Goal: Task Accomplishment & Management: Complete application form

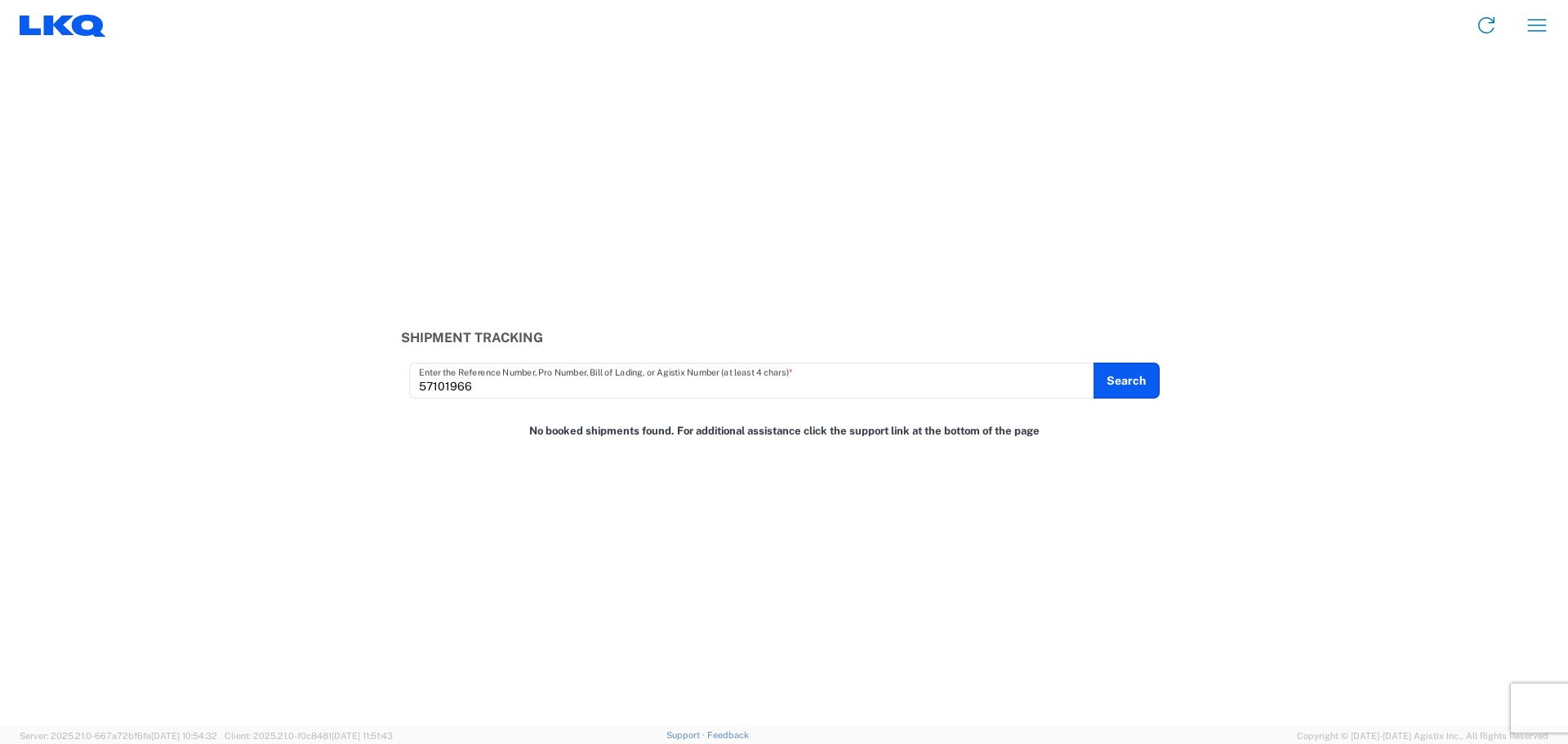
click at [68, 27] on icon at bounding box center [63, 26] width 87 height 22
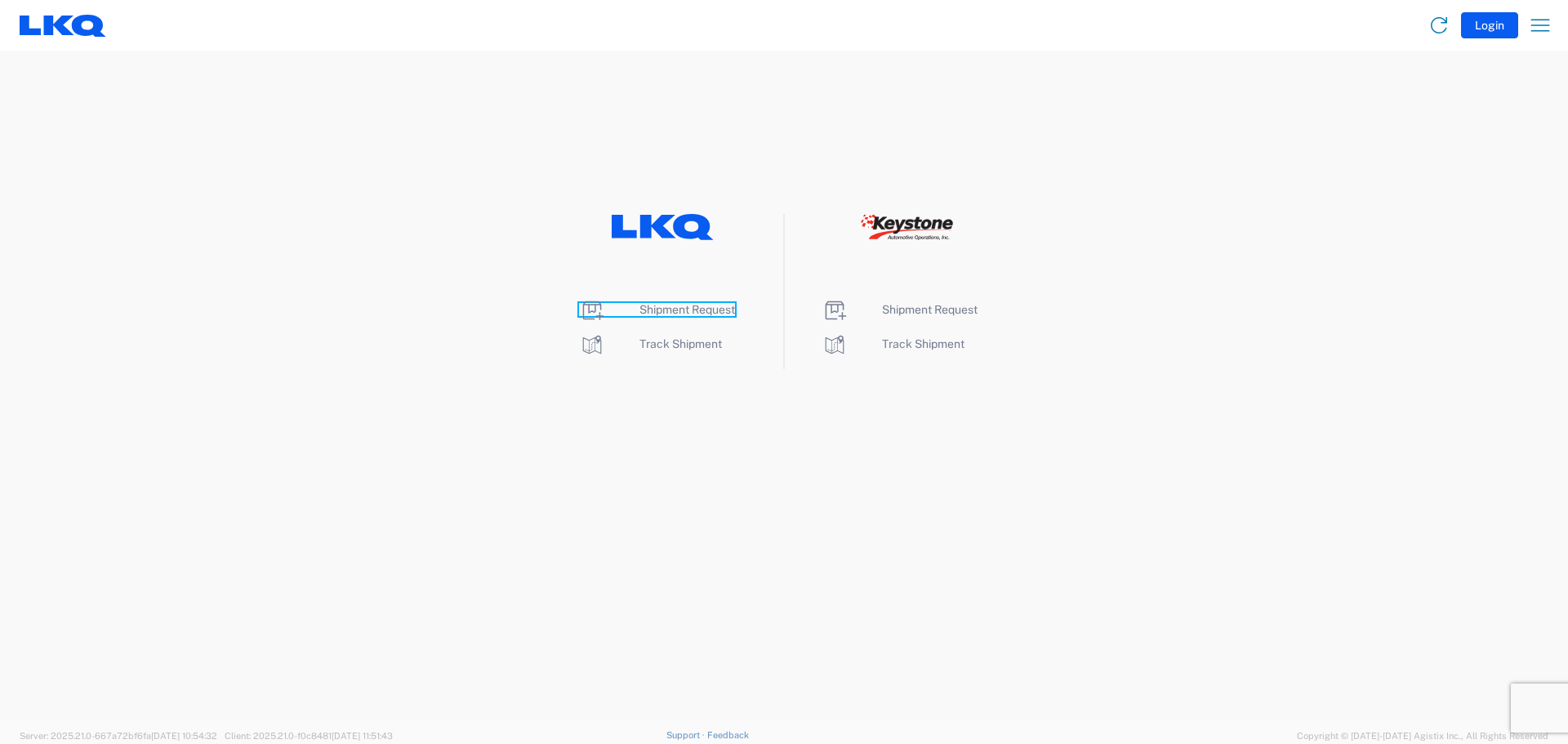
click at [665, 306] on span "Shipment Request" at bounding box center [687, 310] width 96 height 13
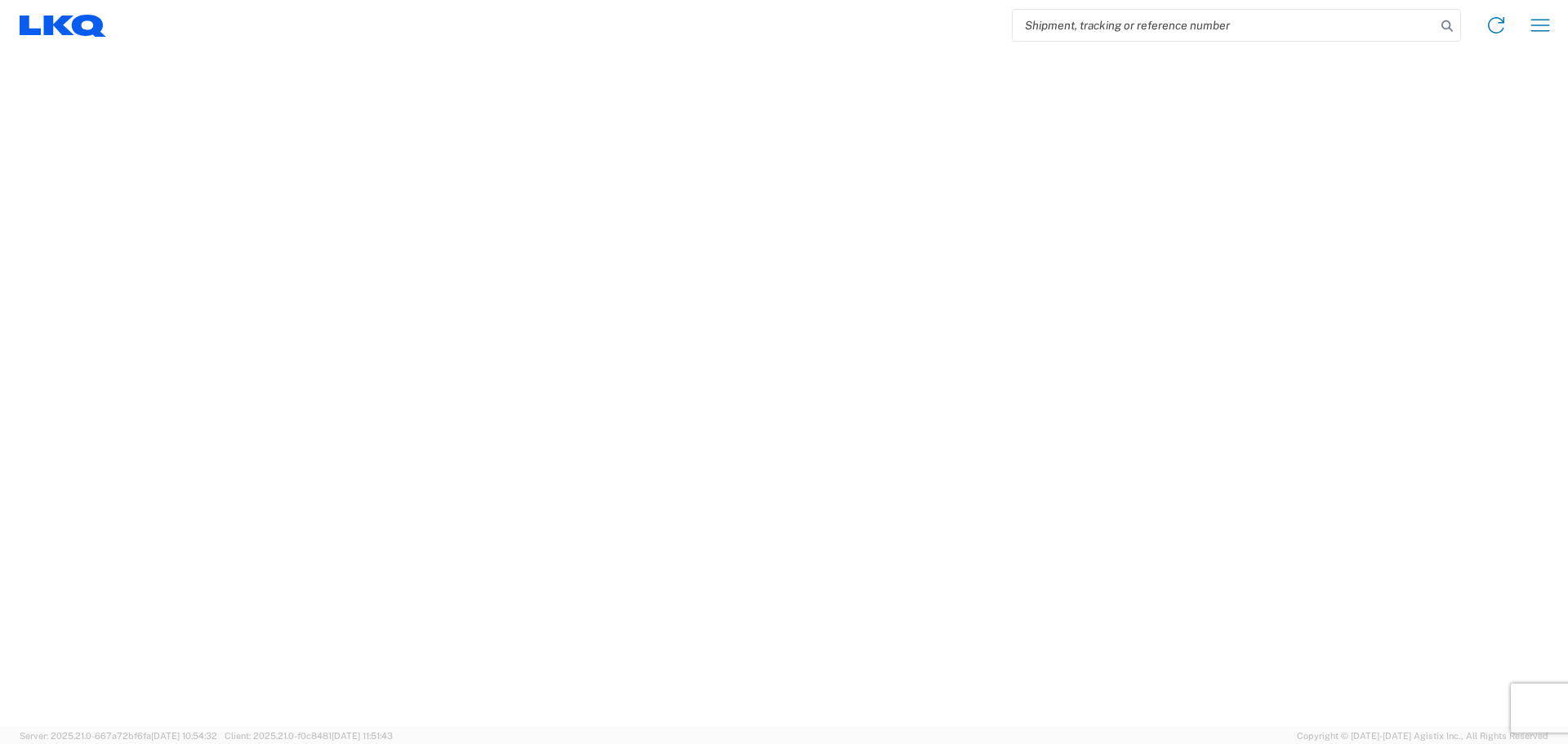
select select "FULL"
select select "LBS"
select select "IN"
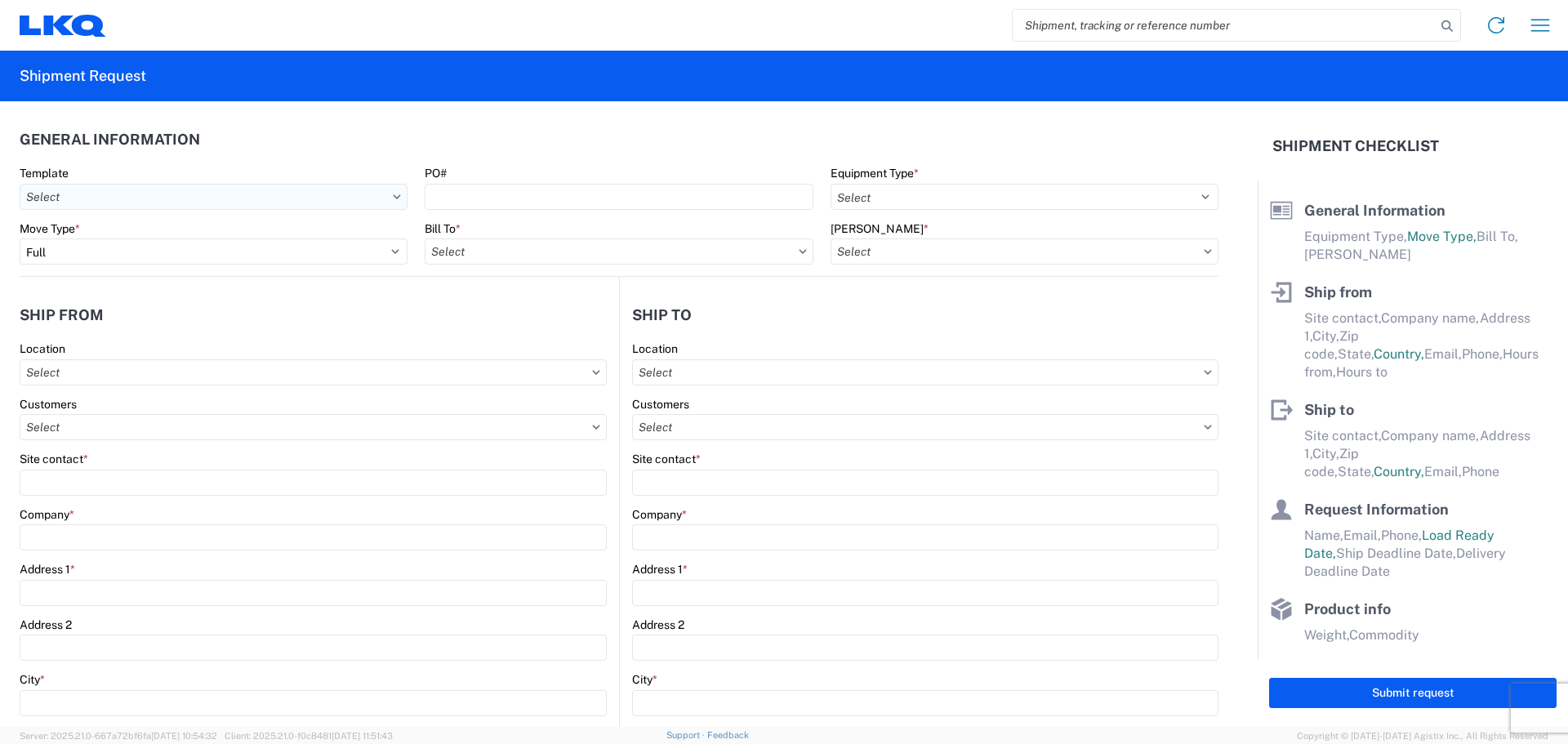
click at [197, 198] on input "text" at bounding box center [214, 197] width 388 height 26
type input "1712"
click at [161, 276] on div "1712_New Braunfels_1760_Houston" at bounding box center [167, 270] width 286 height 26
type input "1712_New Braunfels_1760_Houston"
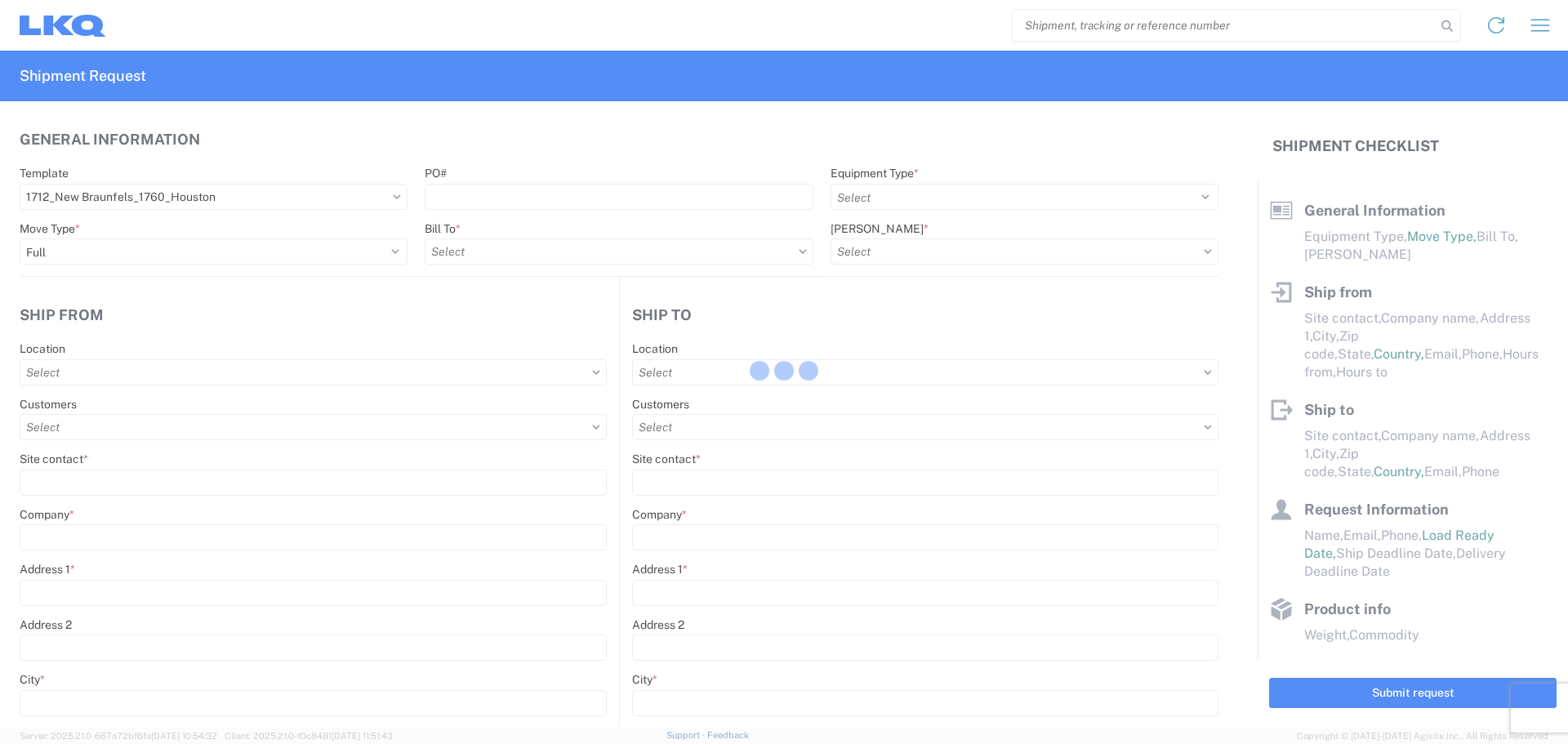
select select
type input "Shipping"
type input "LKQ Central [US_STATE] [PERSON_NAME]"
type input "[STREET_ADDRESS][PERSON_NAME]"
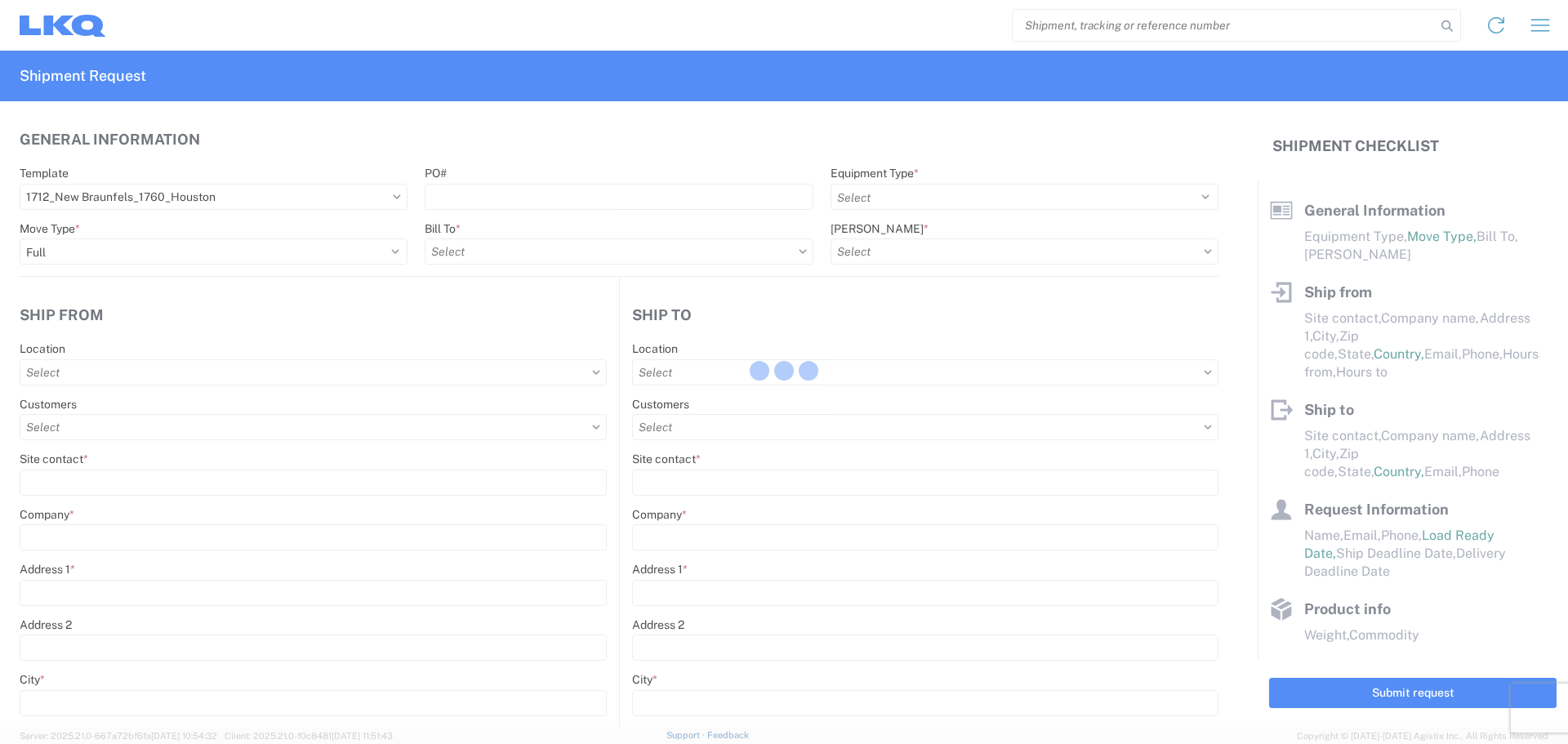
type input "New Braunfels"
type input "78130"
select select "US"
type input "555555555"
select select
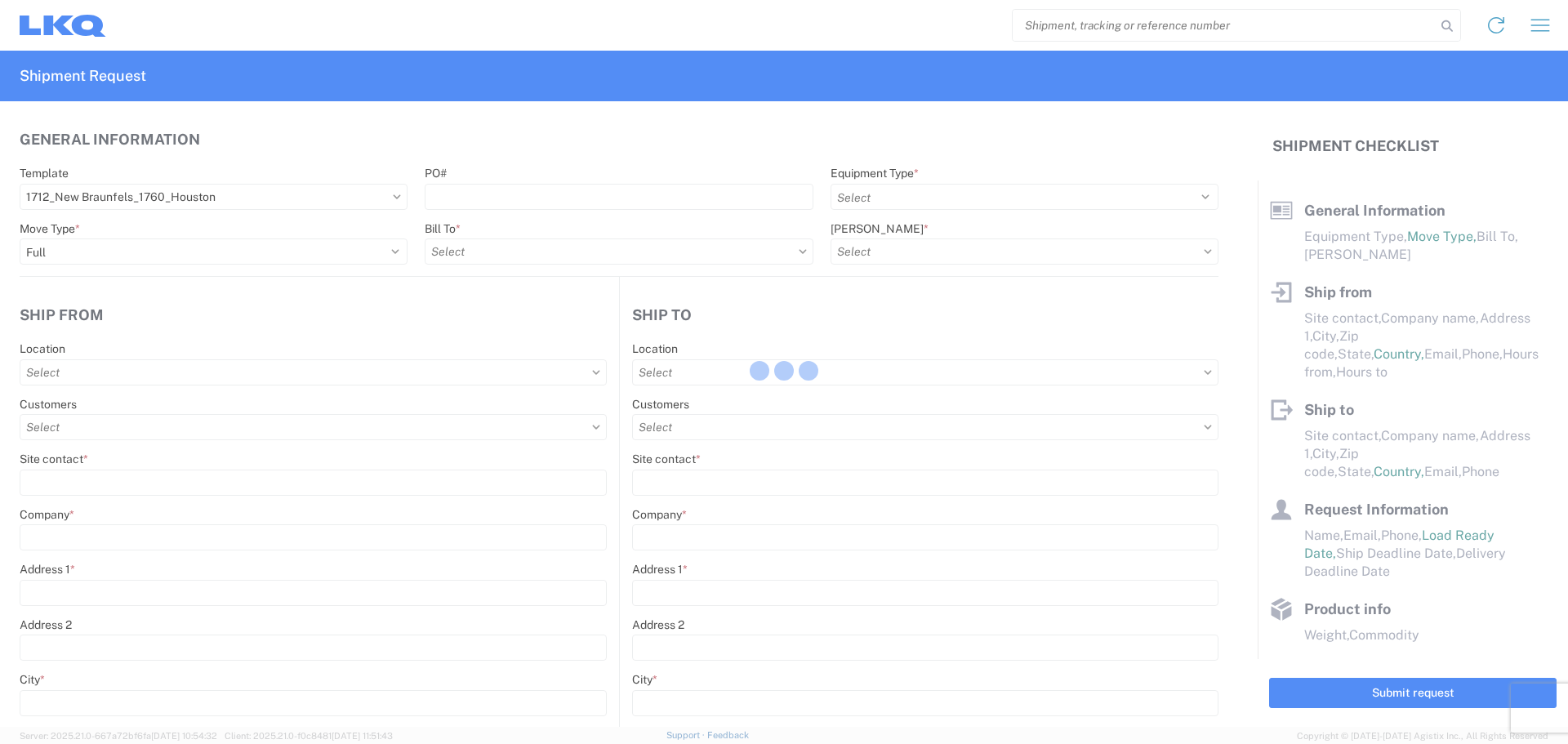
type input "Receiving"
type input "LKQ Best Core"
type input "[STREET_ADDRESS]"
type input "[GEOGRAPHIC_DATA]"
type input "77038"
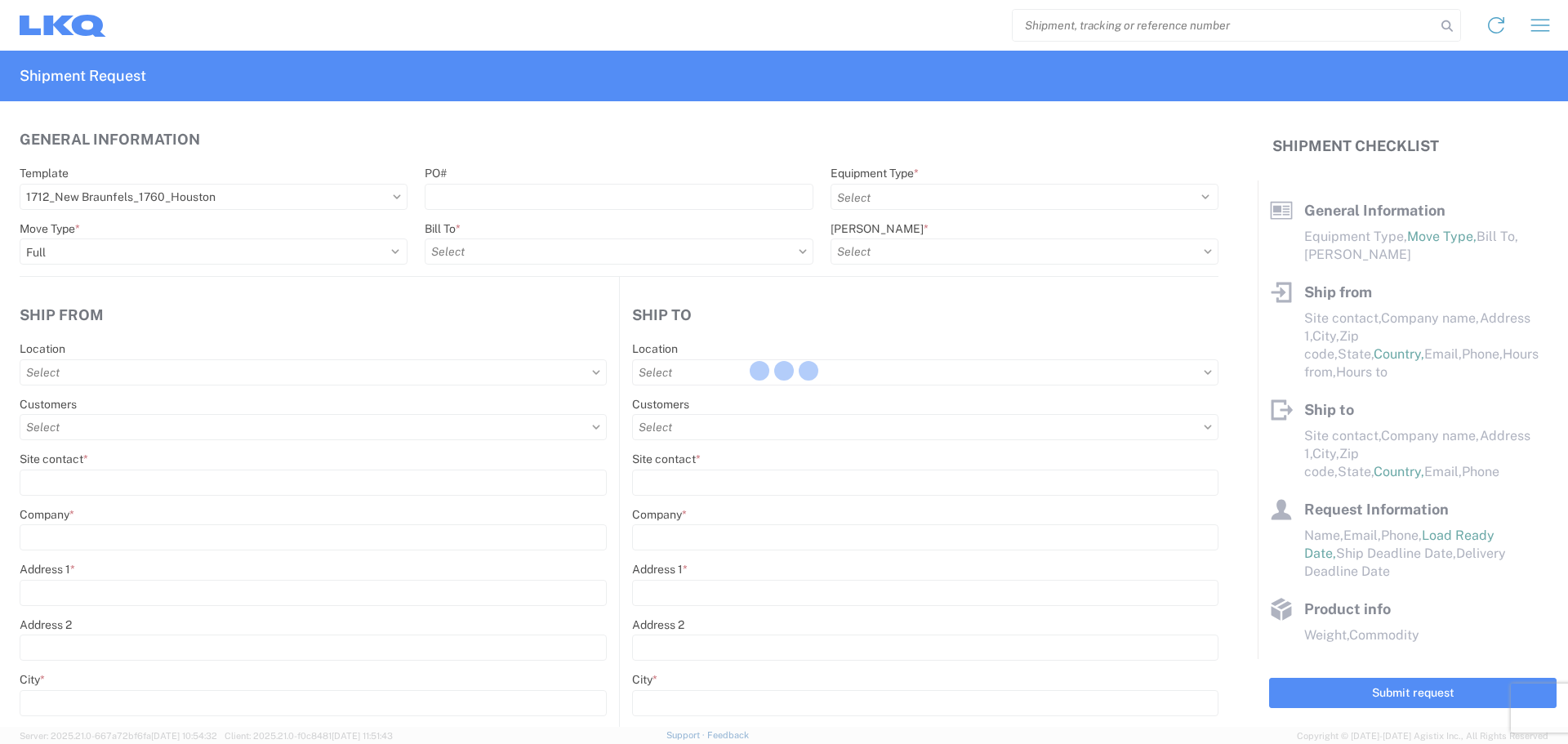
select select "US"
type input "[PHONE_NUMBER]"
select select
type input "[DATE]"
type input "42000"
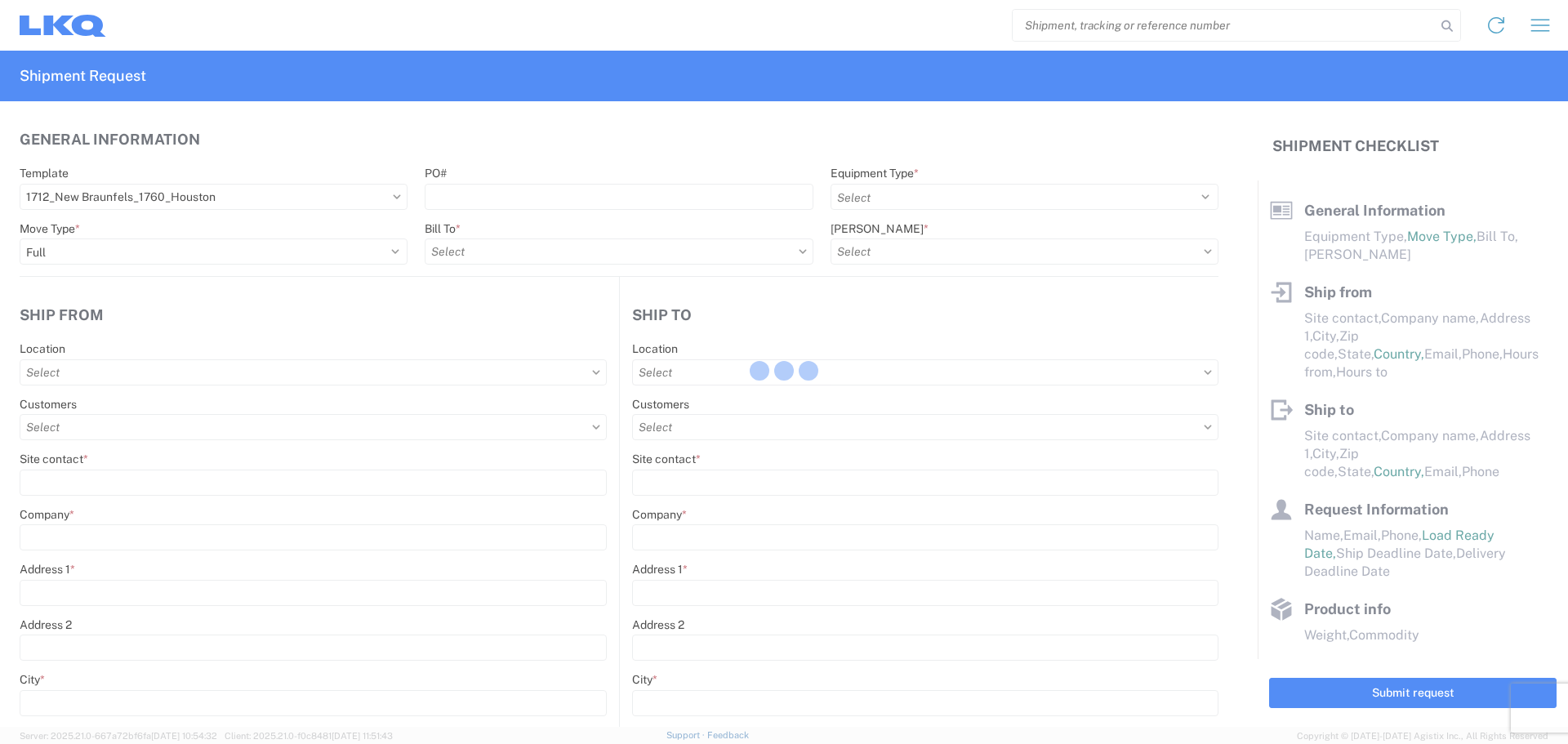
type input "Engines, Transmissions"
type input "1"
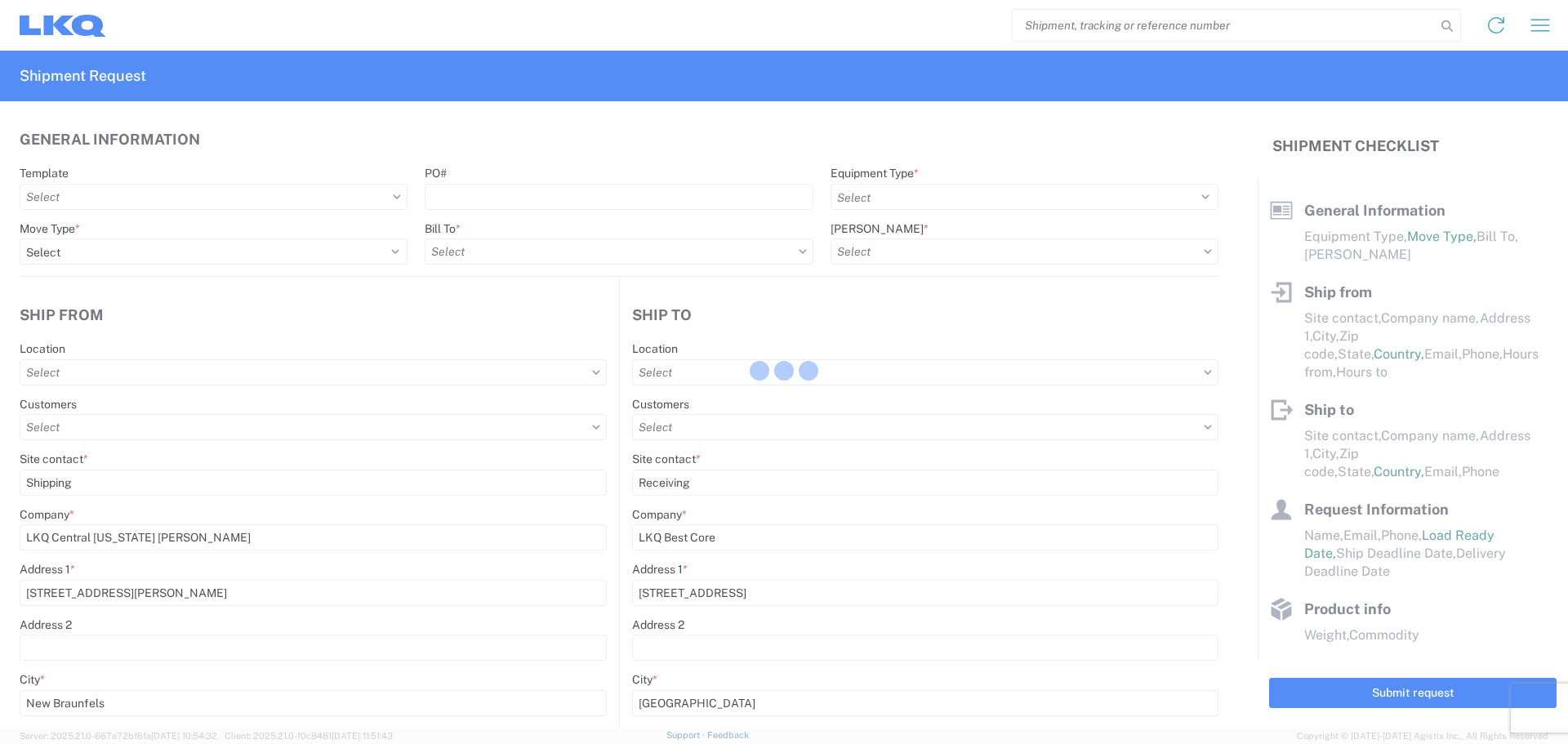
type input "1"
select select
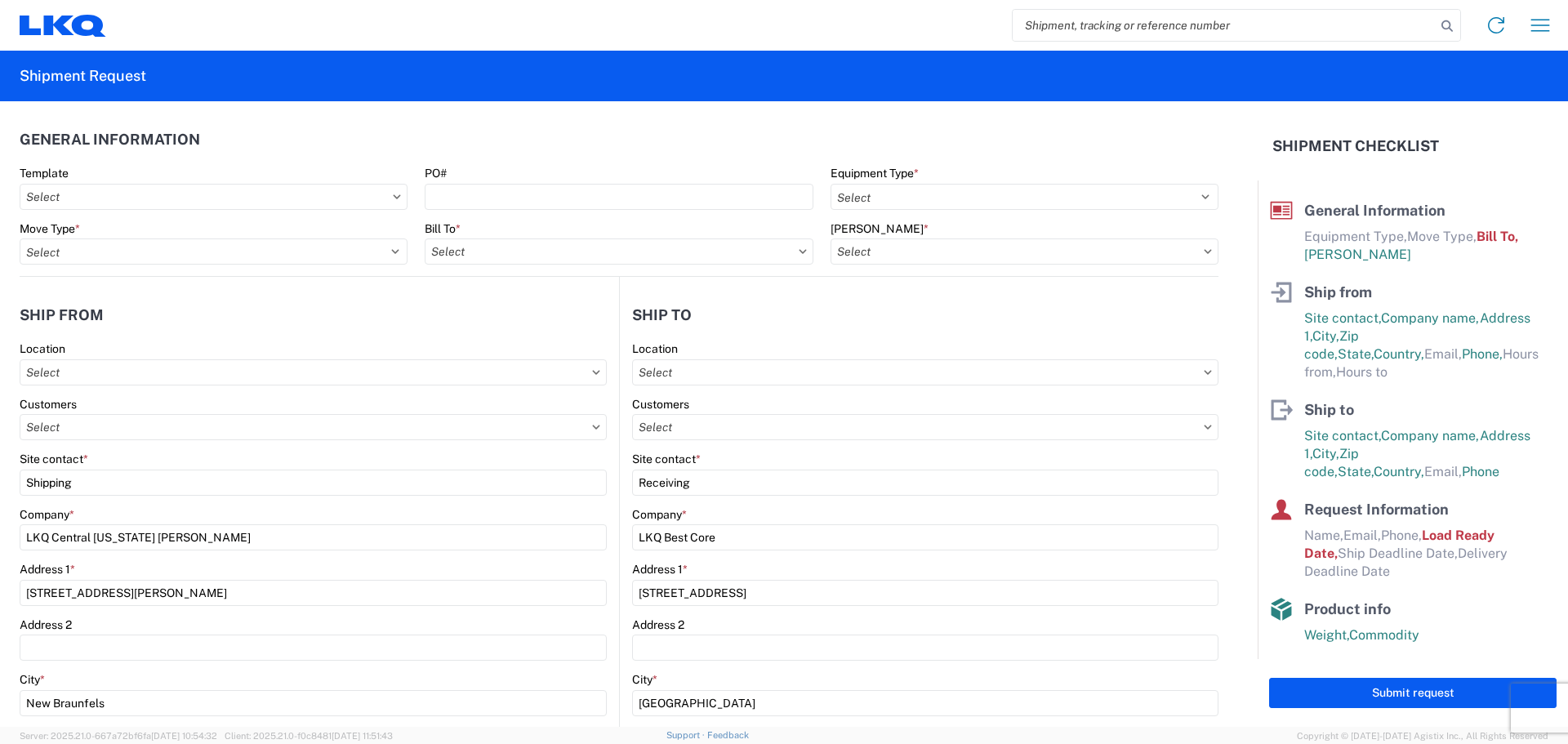
type input "1760 - LKQ Best Core"
type input "1712 - LKQ Central [US_STATE] [PERSON_NAME]"
type input "1760-1300-50180-0000 - 1760 Freight In - Cores"
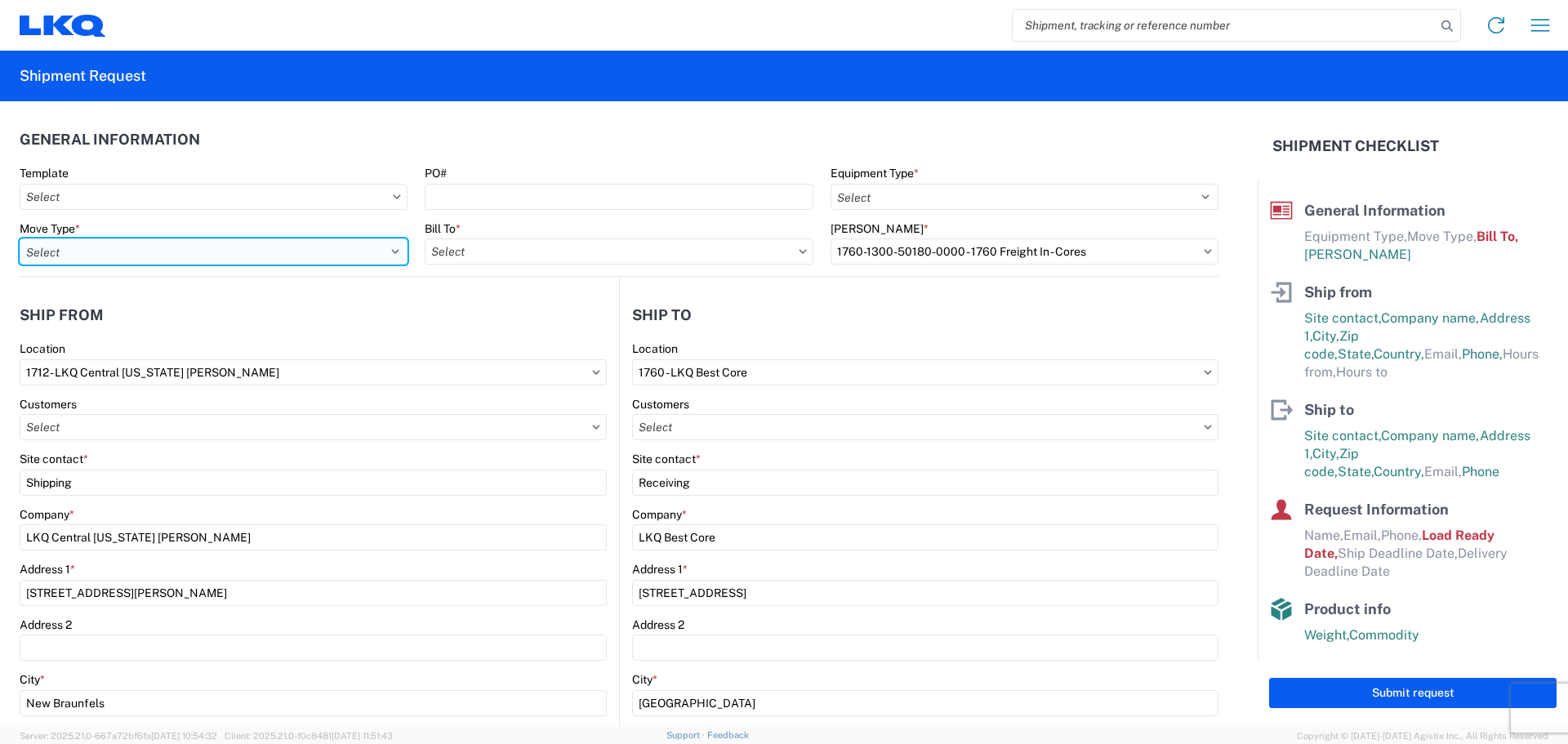
click at [338, 253] on select "Select Full Partial TL" at bounding box center [214, 252] width 388 height 26
select select "FULL"
click at [20, 239] on select "Select Full Partial TL" at bounding box center [214, 252] width 388 height 26
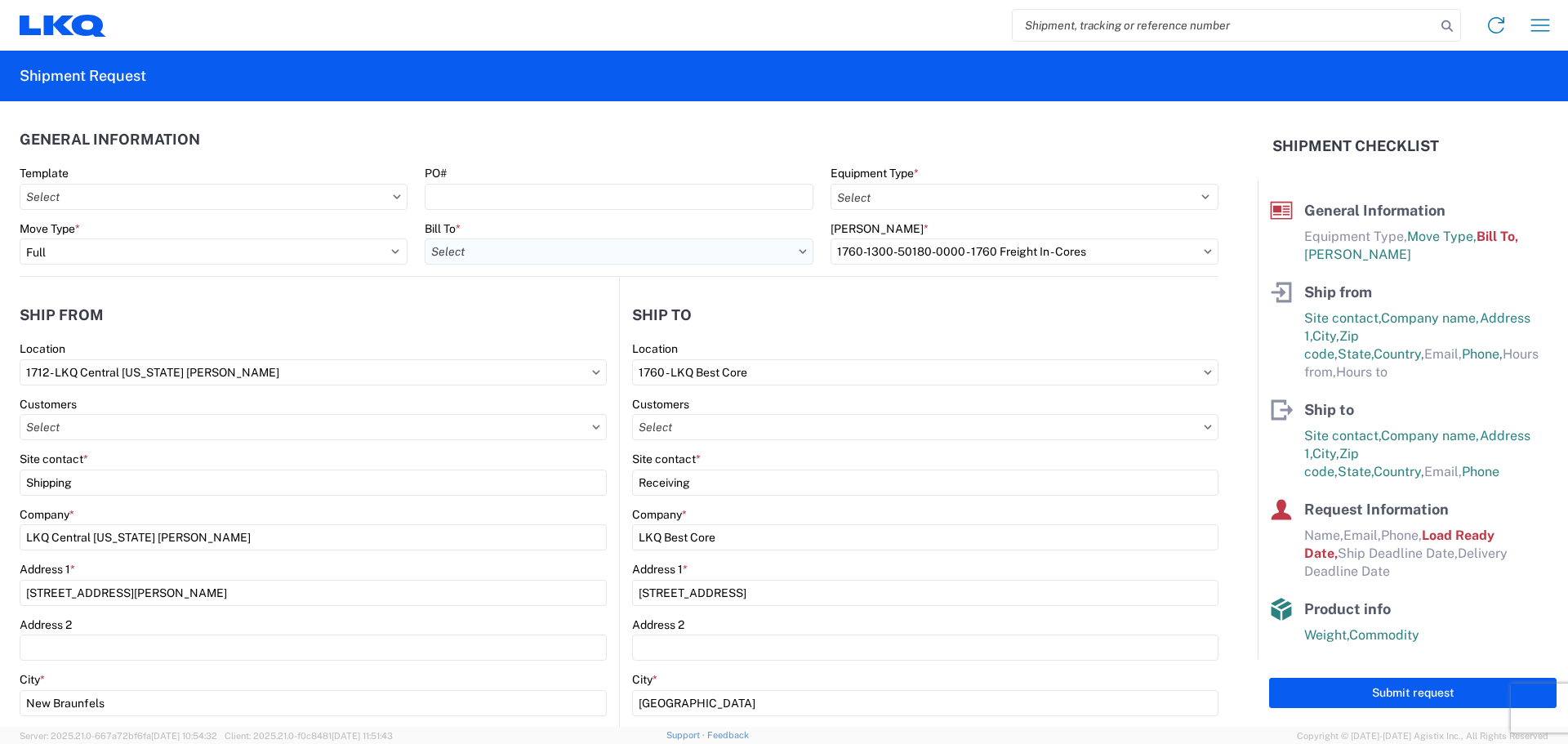
click at [646, 263] on input "text" at bounding box center [618, 252] width 388 height 26
type input "1760"
click at [608, 319] on div "1760 - LKQ Best Core" at bounding box center [567, 325] width 286 height 26
type input "1760 - LKQ Best Core"
click at [969, 251] on input "text" at bounding box center [1024, 252] width 388 height 26
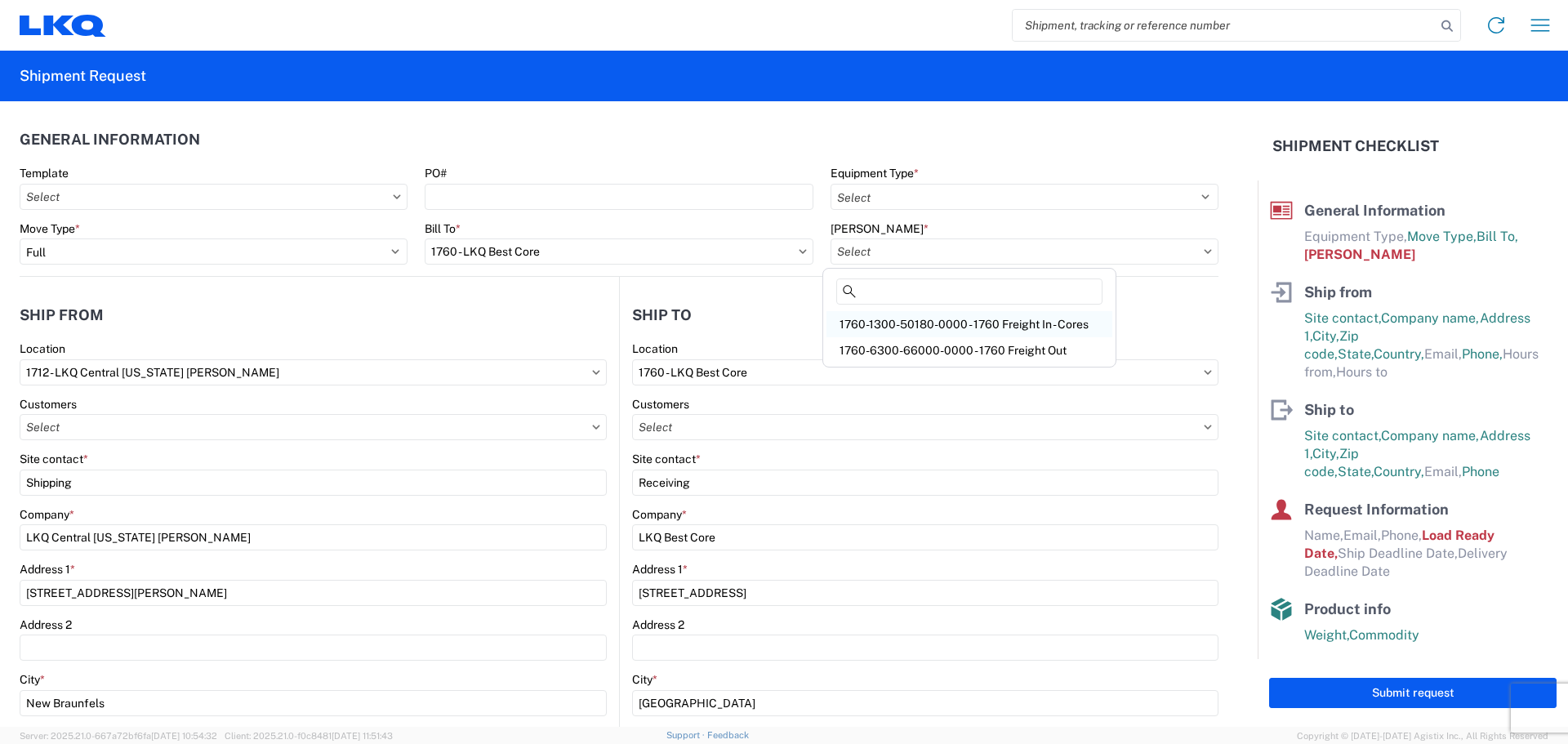
click at [1065, 329] on div "1760-1300-50180-0000 - 1760 Freight In - Cores" at bounding box center [969, 325] width 286 height 26
type input "1760-1300-50180-0000 - 1760 Freight In - Cores"
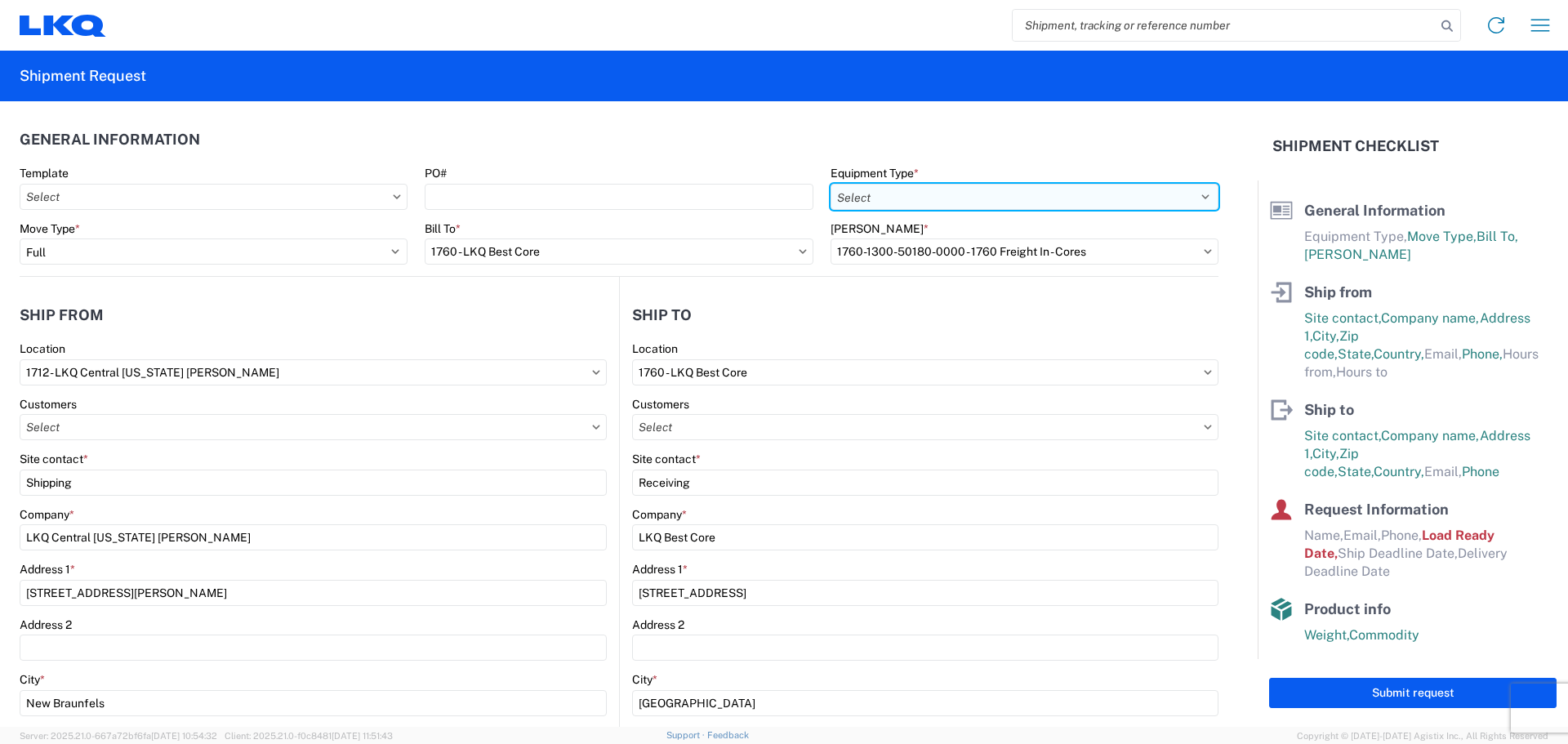
click at [1002, 193] on select "Select 53’ Dry Van Flatbed Dropdeck (van) Lowboy (flatbed) Rail" at bounding box center [1024, 197] width 388 height 26
select select "STDV"
click at [830, 184] on select "Select 53’ Dry Van Flatbed Dropdeck (van) Lowboy (flatbed) Rail" at bounding box center [1024, 197] width 388 height 26
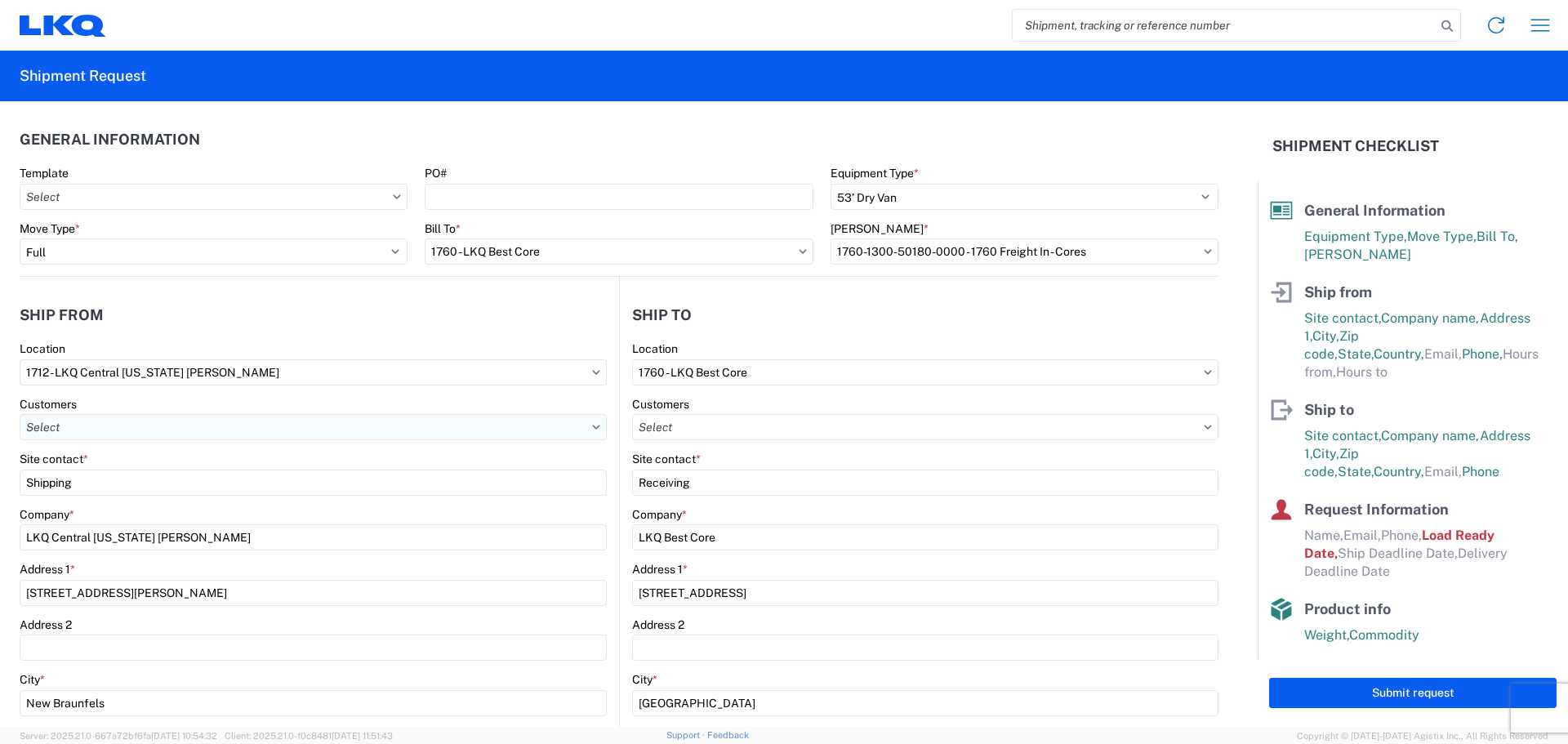
click at [131, 429] on input "text" at bounding box center [313, 428] width 587 height 26
type input "M"
click at [592, 425] on icon at bounding box center [596, 427] width 8 height 5
click at [581, 424] on input "text" at bounding box center [313, 428] width 587 height 26
click at [583, 424] on input "text" at bounding box center [313, 428] width 587 height 26
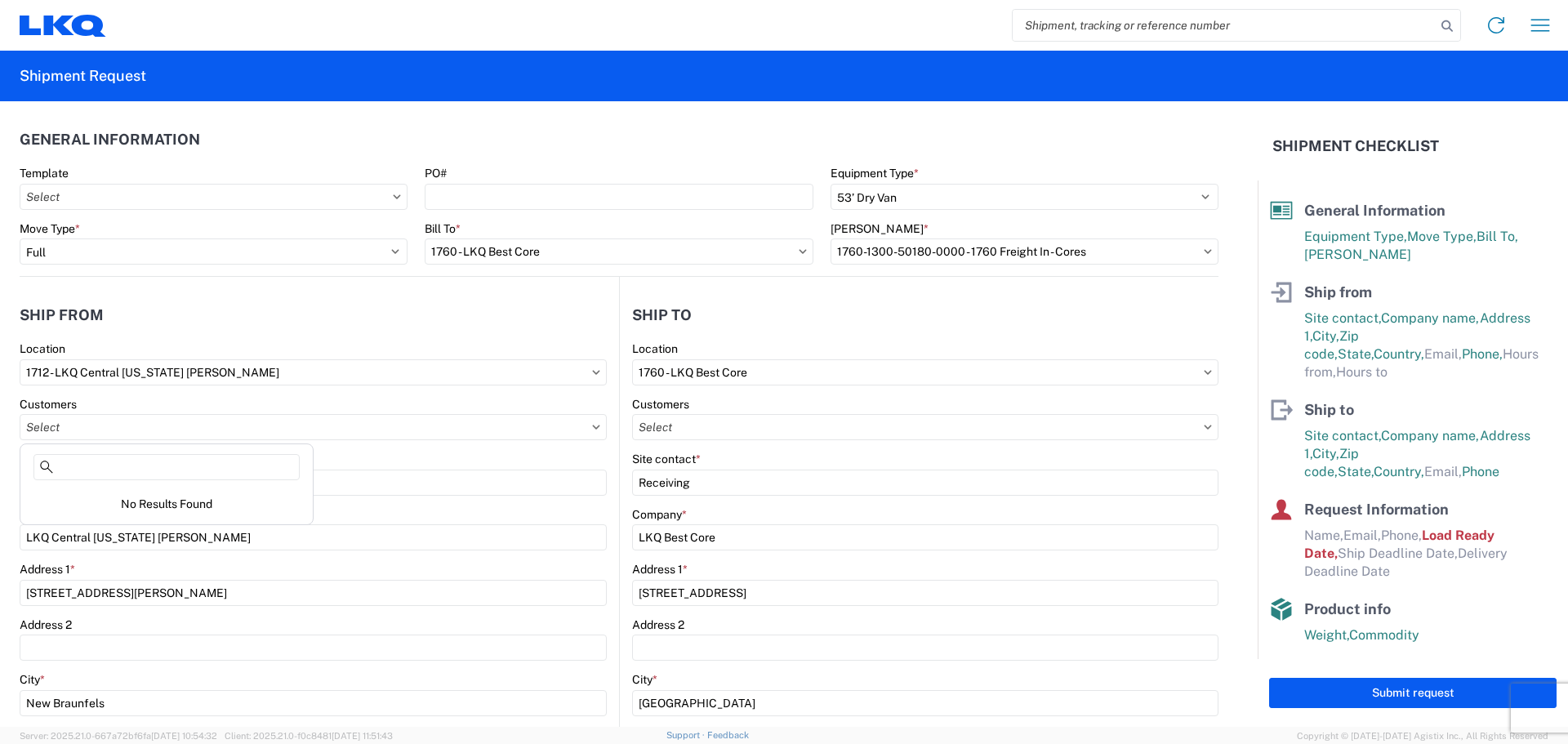
click at [304, 406] on div "Customers" at bounding box center [313, 405] width 587 height 15
click at [171, 427] on input "text" at bounding box center [313, 428] width 587 height 26
type input "[PERSON_NAME]"
click at [387, 362] on input "1712 - LKQ Central [US_STATE] [PERSON_NAME]" at bounding box center [313, 372] width 587 height 26
type input "1712"
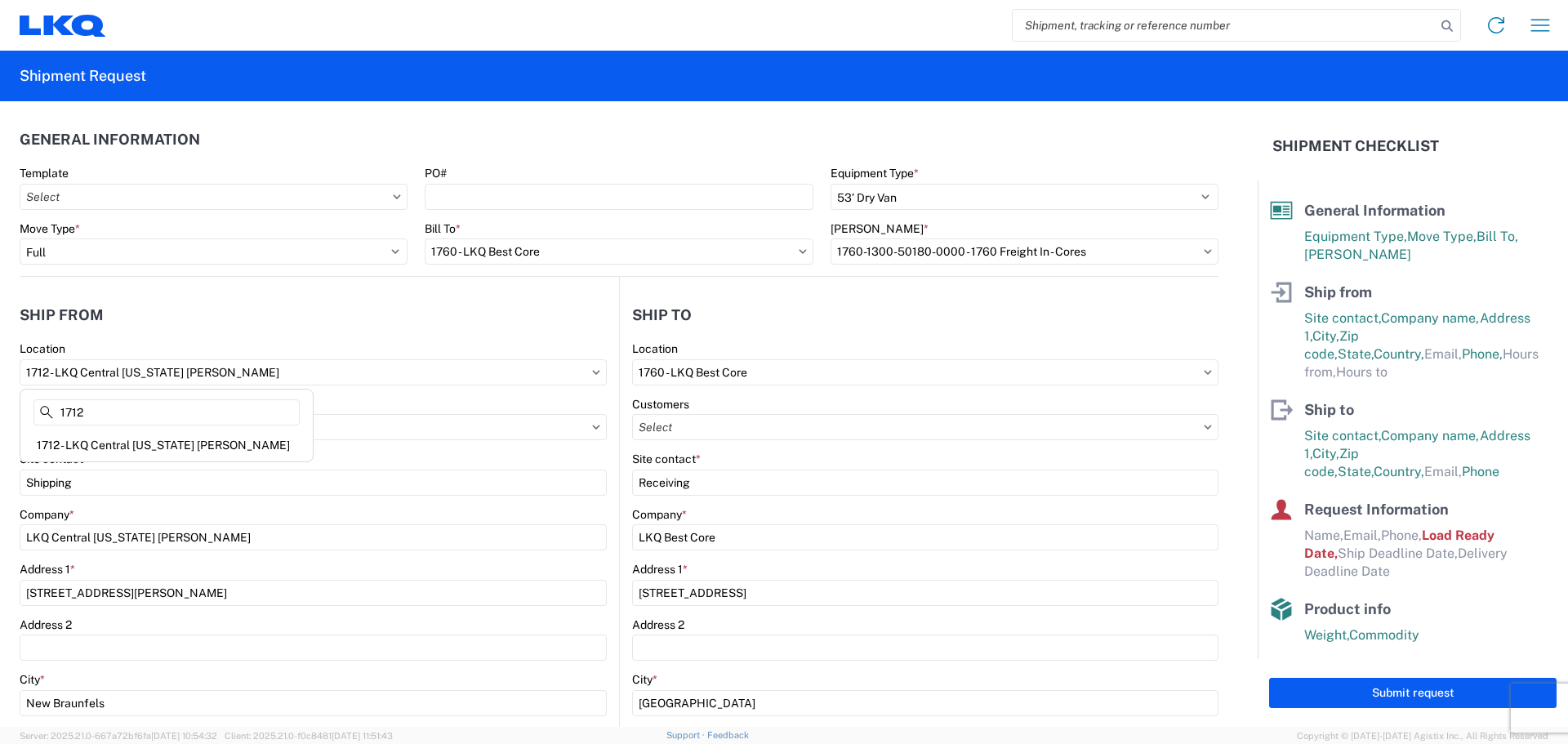
click at [264, 454] on div "1712 - LKQ Central [US_STATE] [PERSON_NAME]" at bounding box center [167, 445] width 286 height 26
type input "LKQ Corporation"
select select "[GEOGRAPHIC_DATA]"
type input "07:00"
type input "17:00"
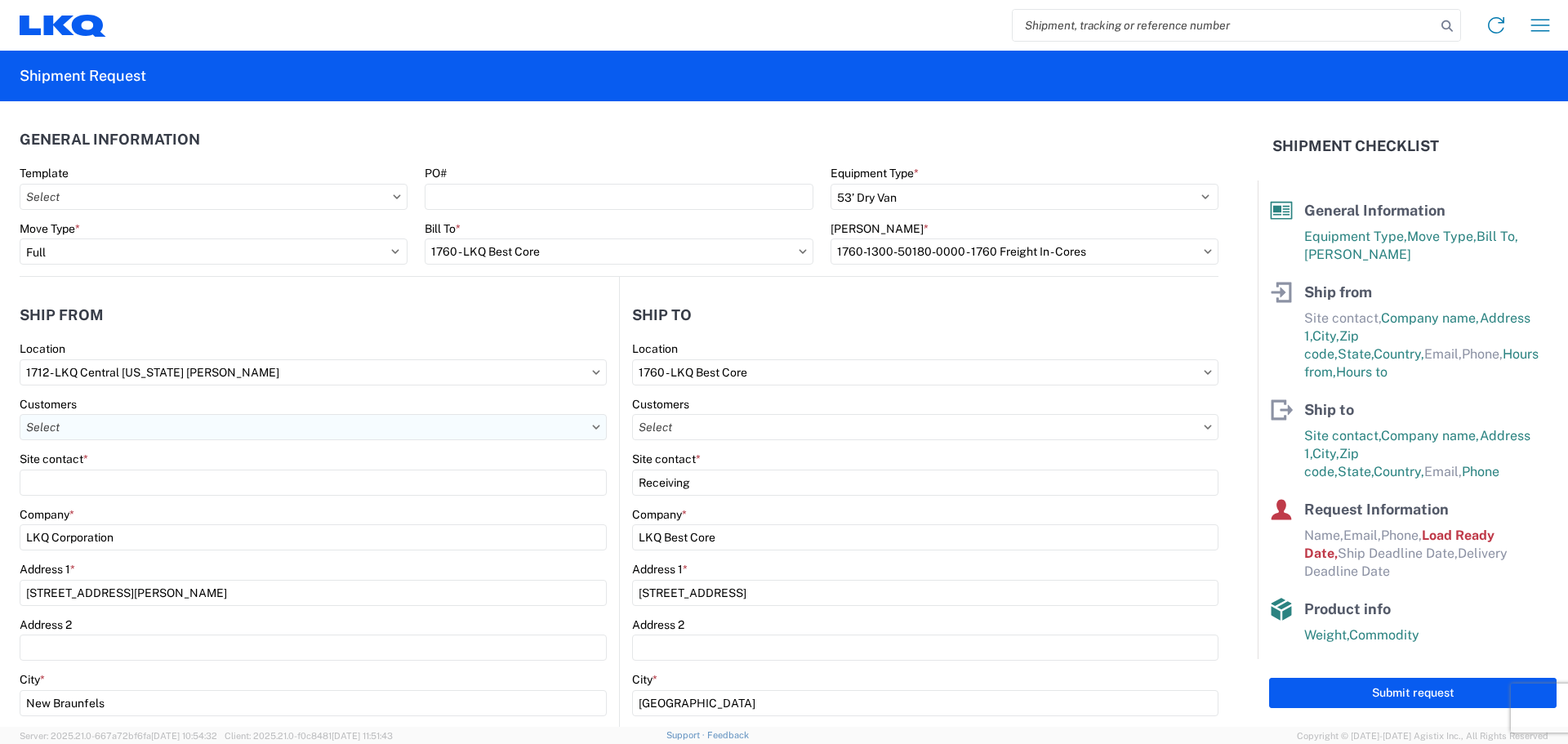
click at [320, 432] on input "text" at bounding box center [313, 428] width 587 height 26
click at [339, 459] on div "Site contact *" at bounding box center [313, 459] width 587 height 15
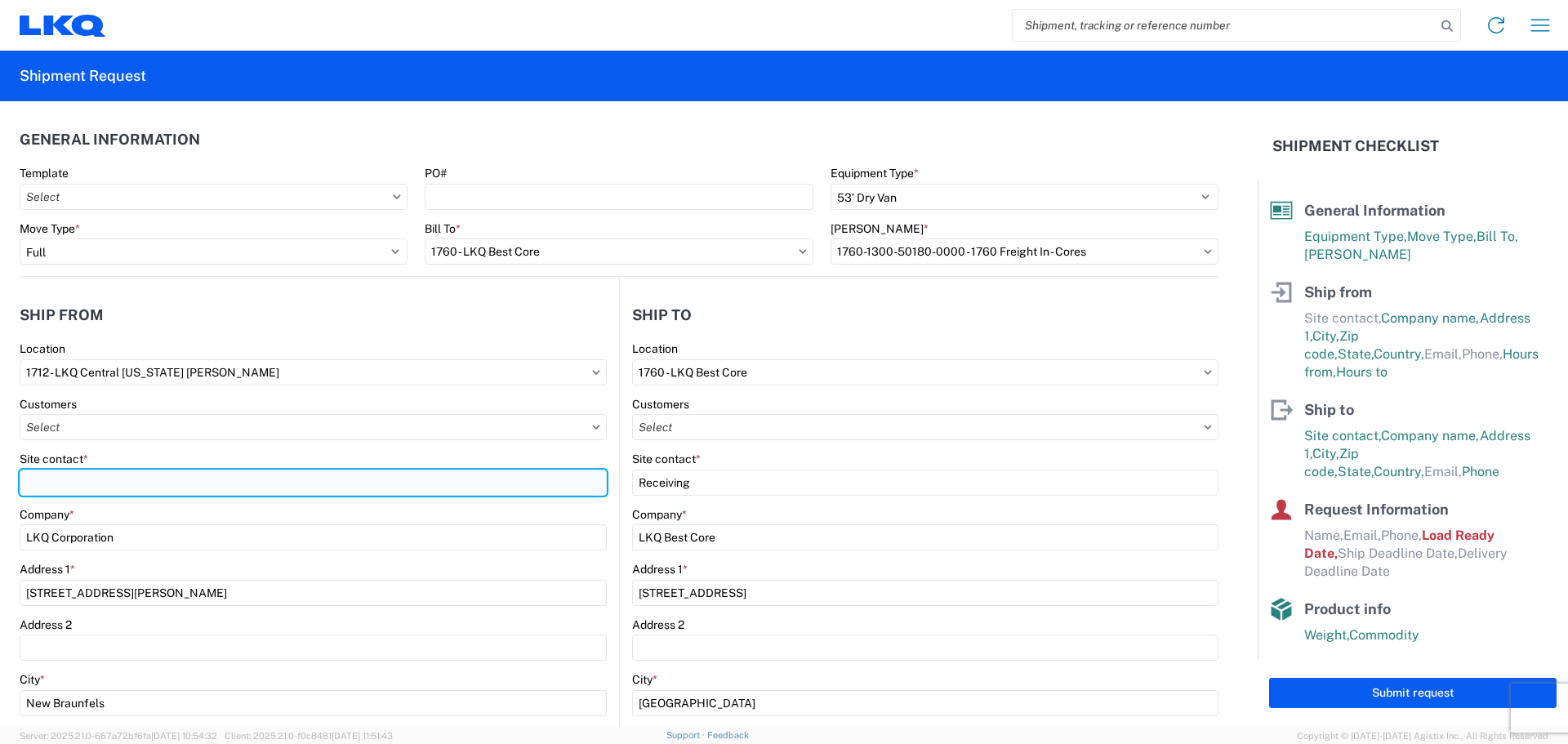
click at [346, 486] on input "Site contact *" at bounding box center [313, 483] width 587 height 26
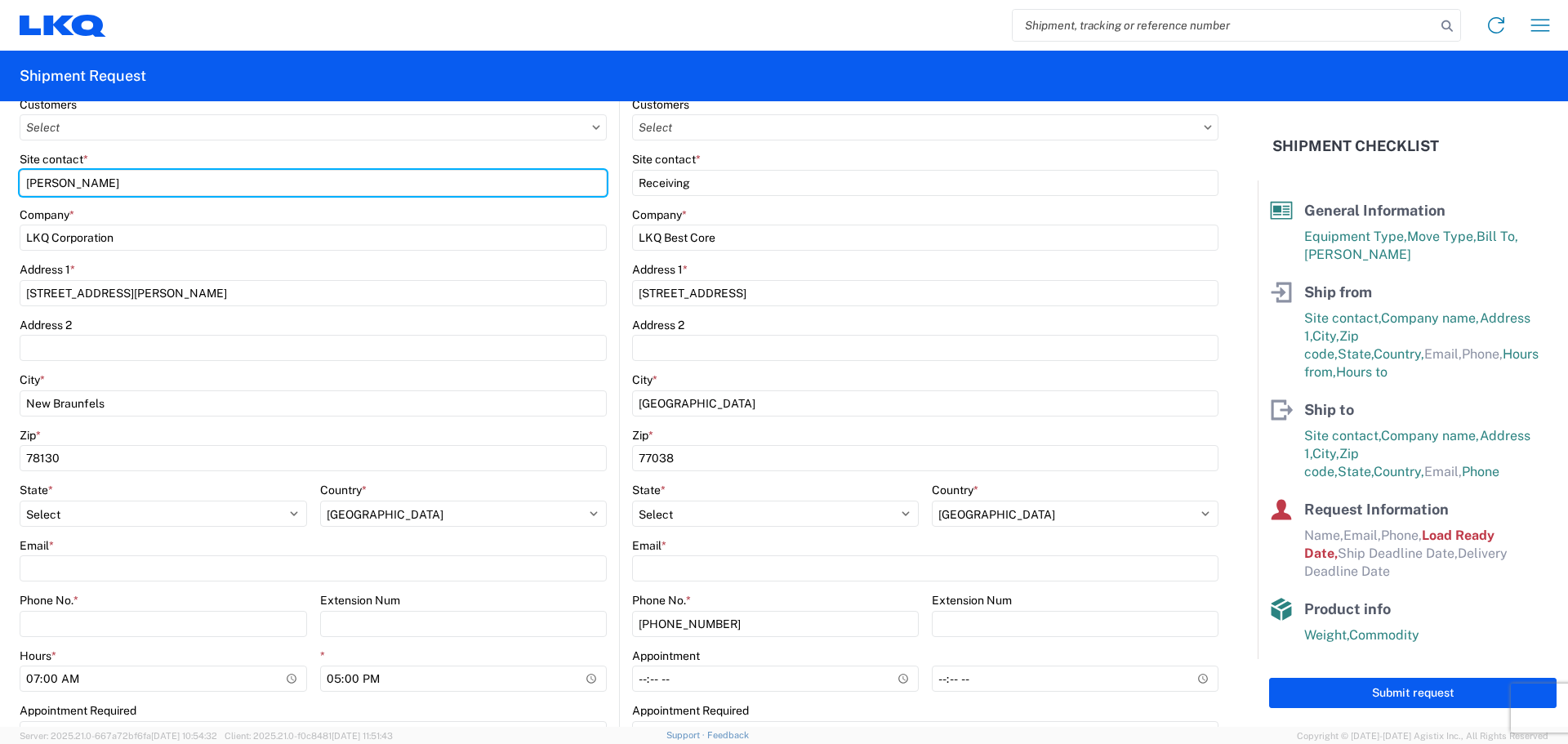
scroll to position [272, 0]
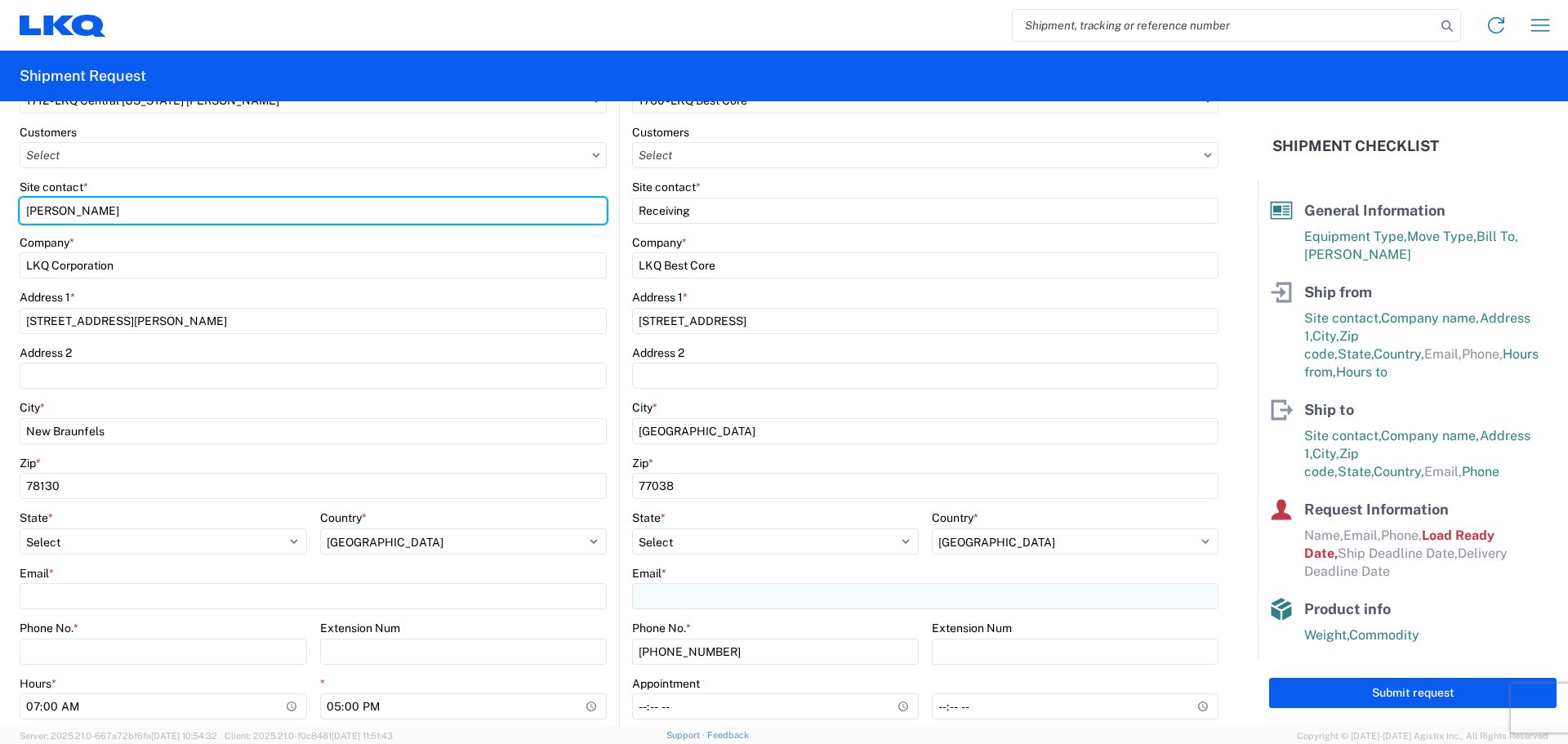
type input "[PERSON_NAME]"
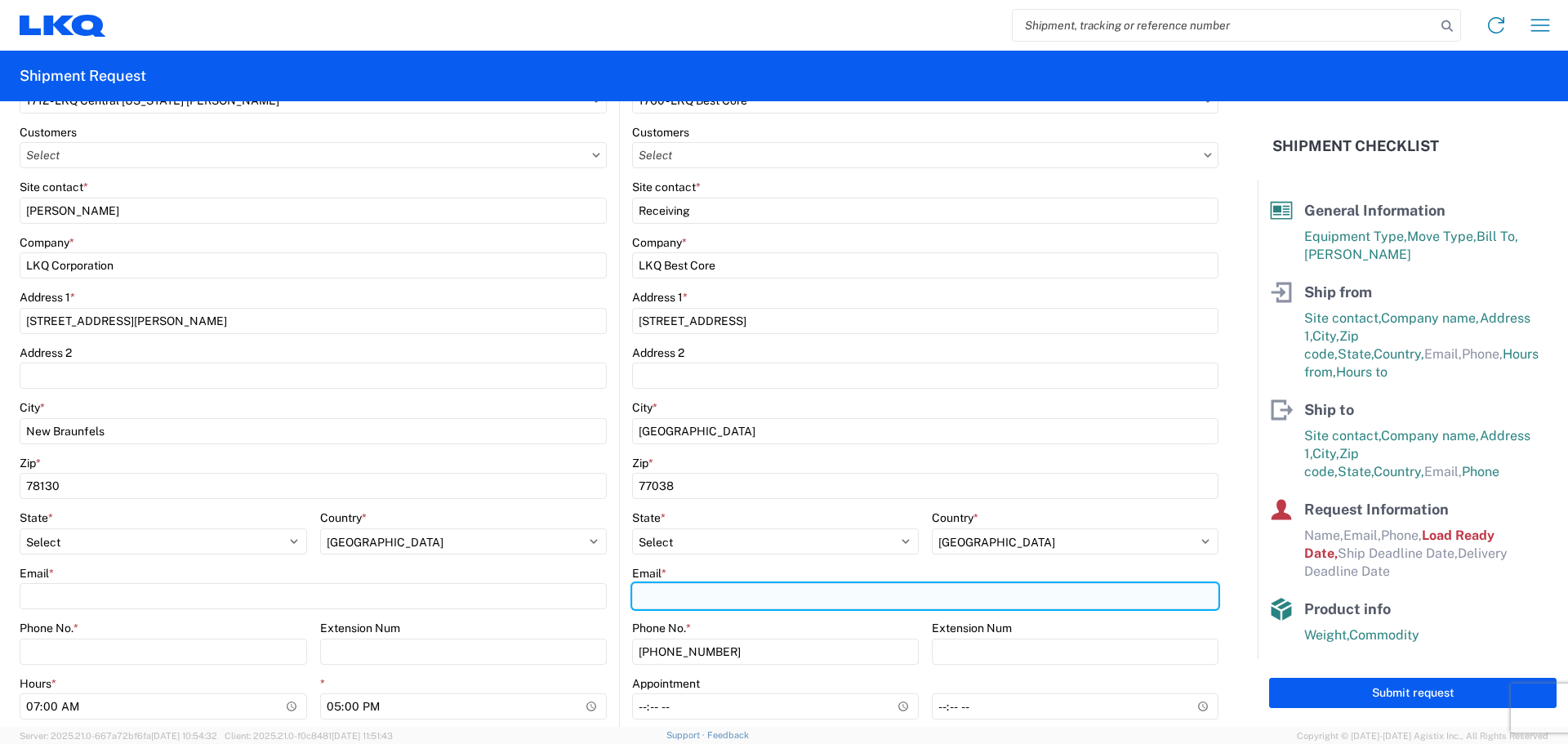
click at [660, 592] on input "Email *" at bounding box center [925, 596] width 586 height 26
click at [664, 588] on input "Email *" at bounding box center [925, 596] width 586 height 26
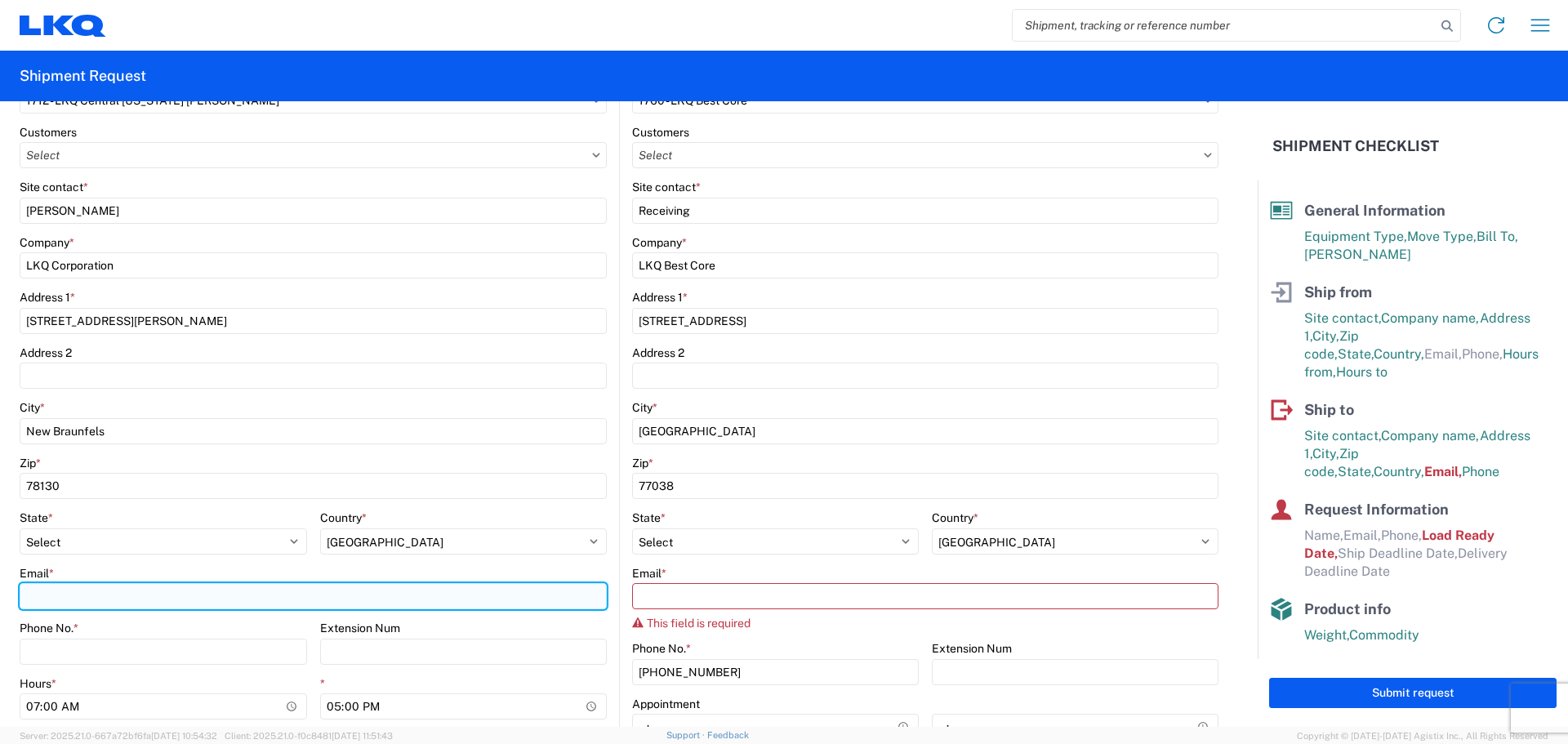
click at [92, 590] on input "Email *" at bounding box center [313, 596] width 587 height 26
type input "m"
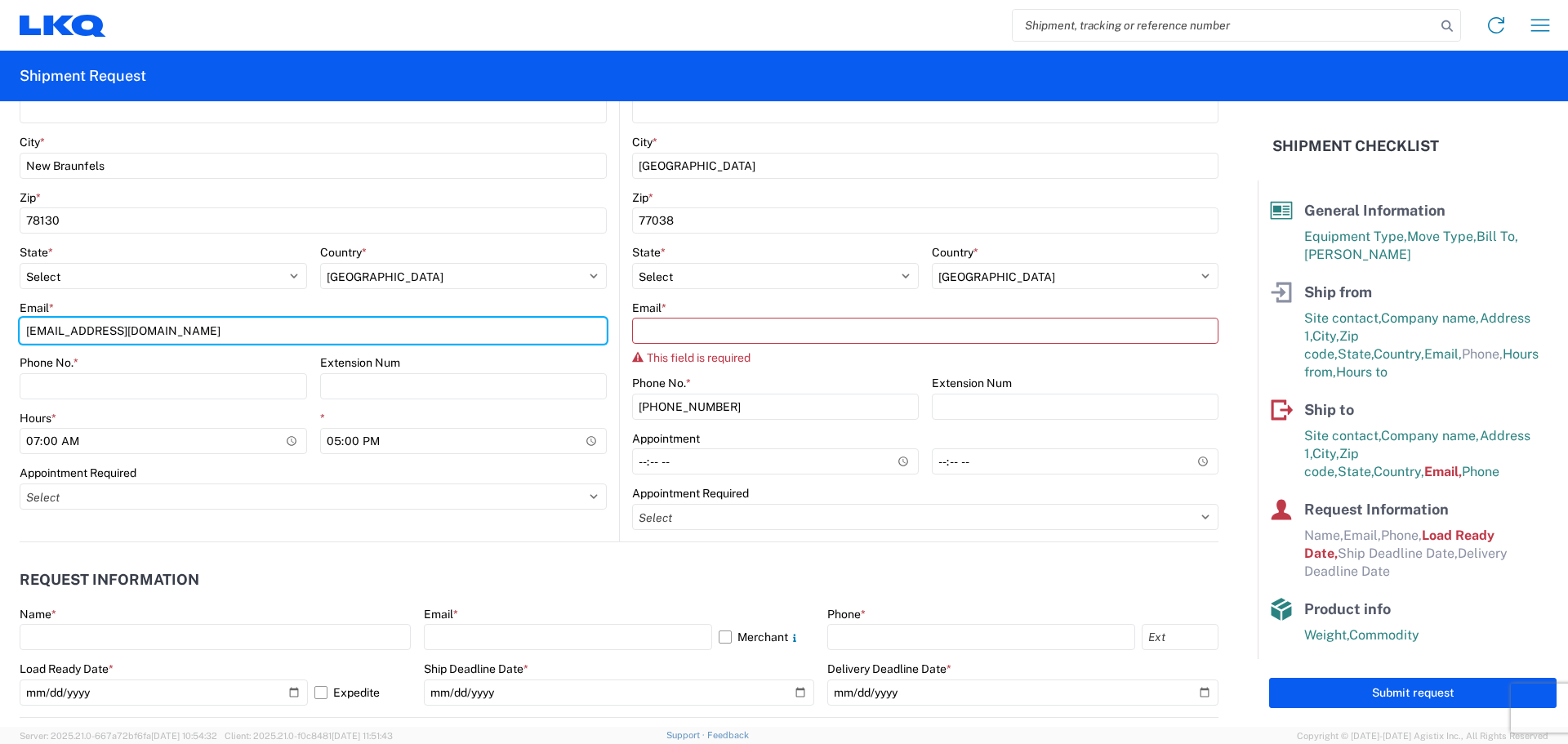
scroll to position [545, 0]
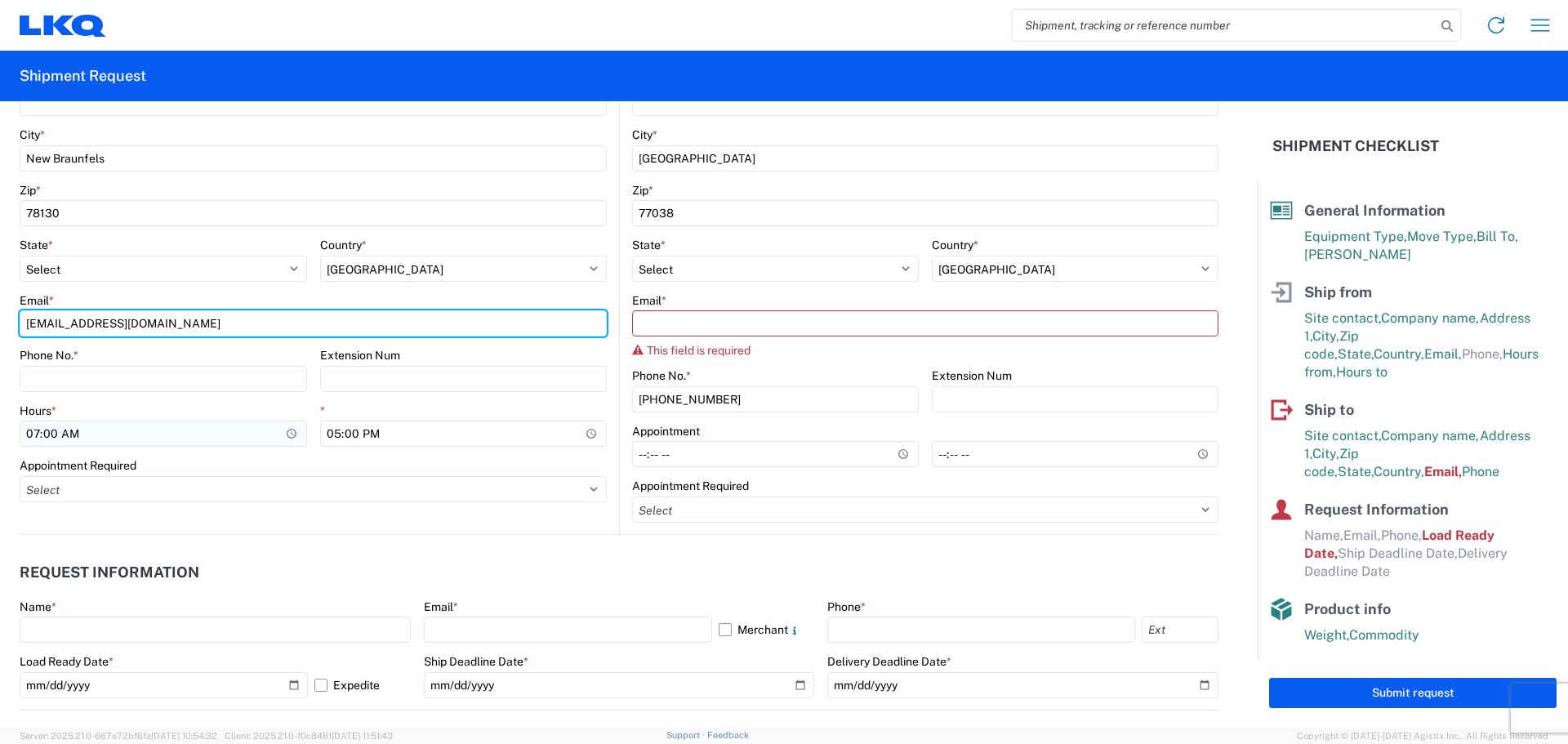
type input "[EMAIL_ADDRESS][DOMAIN_NAME]"
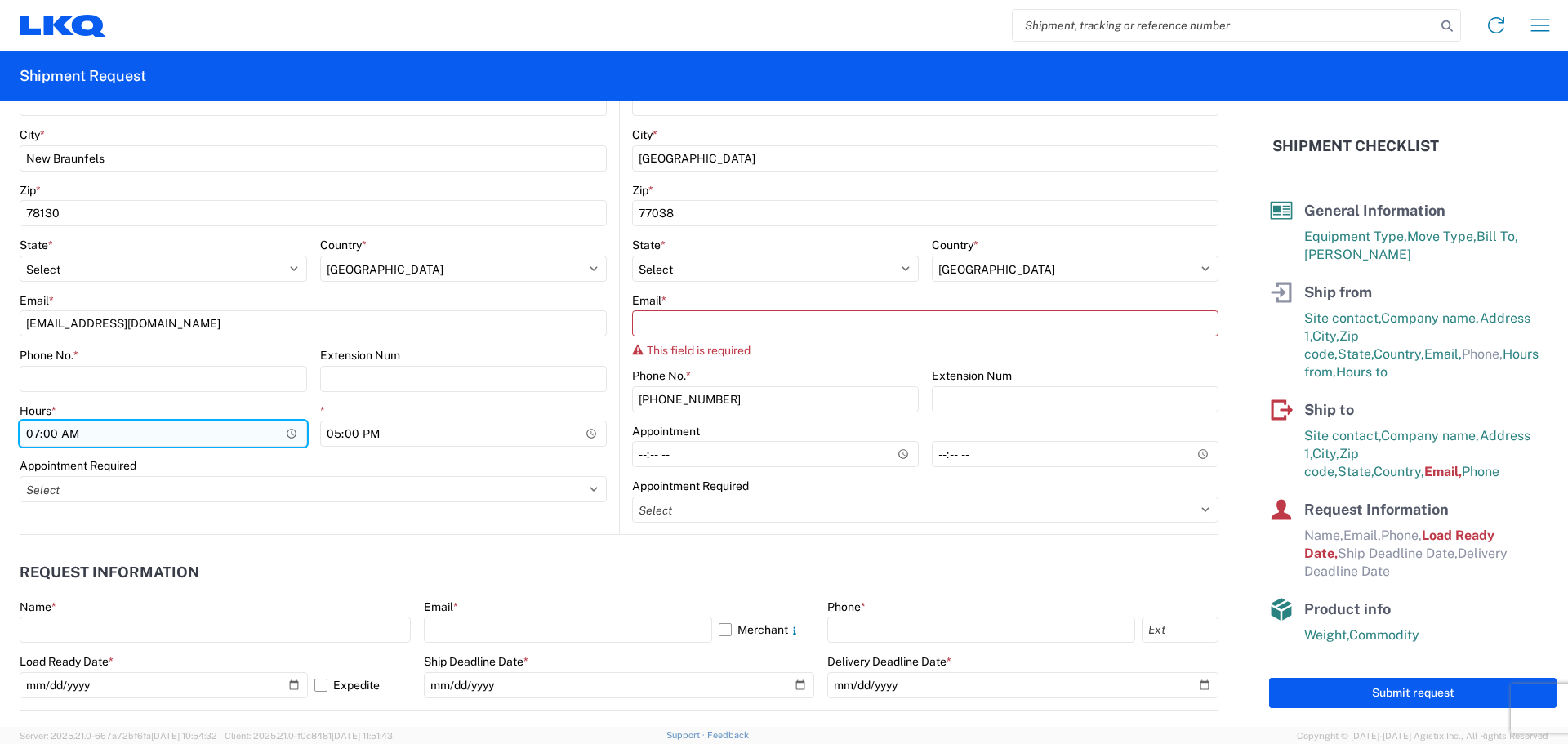
click at [92, 432] on input "07:00" at bounding box center [163, 434] width 287 height 26
type input "08:00"
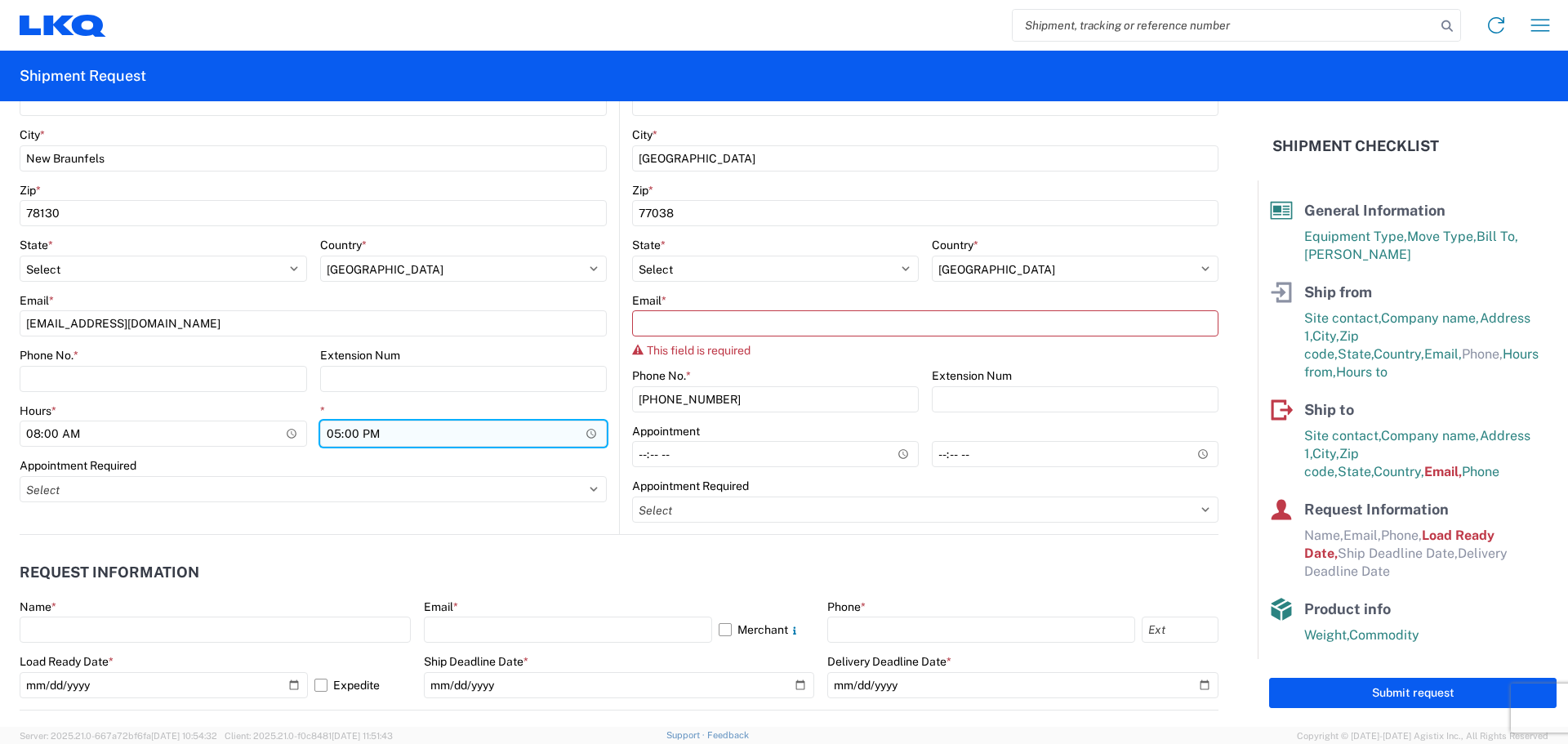
click at [347, 426] on input "17:00" at bounding box center [464, 434] width 287 height 26
type input "12:00"
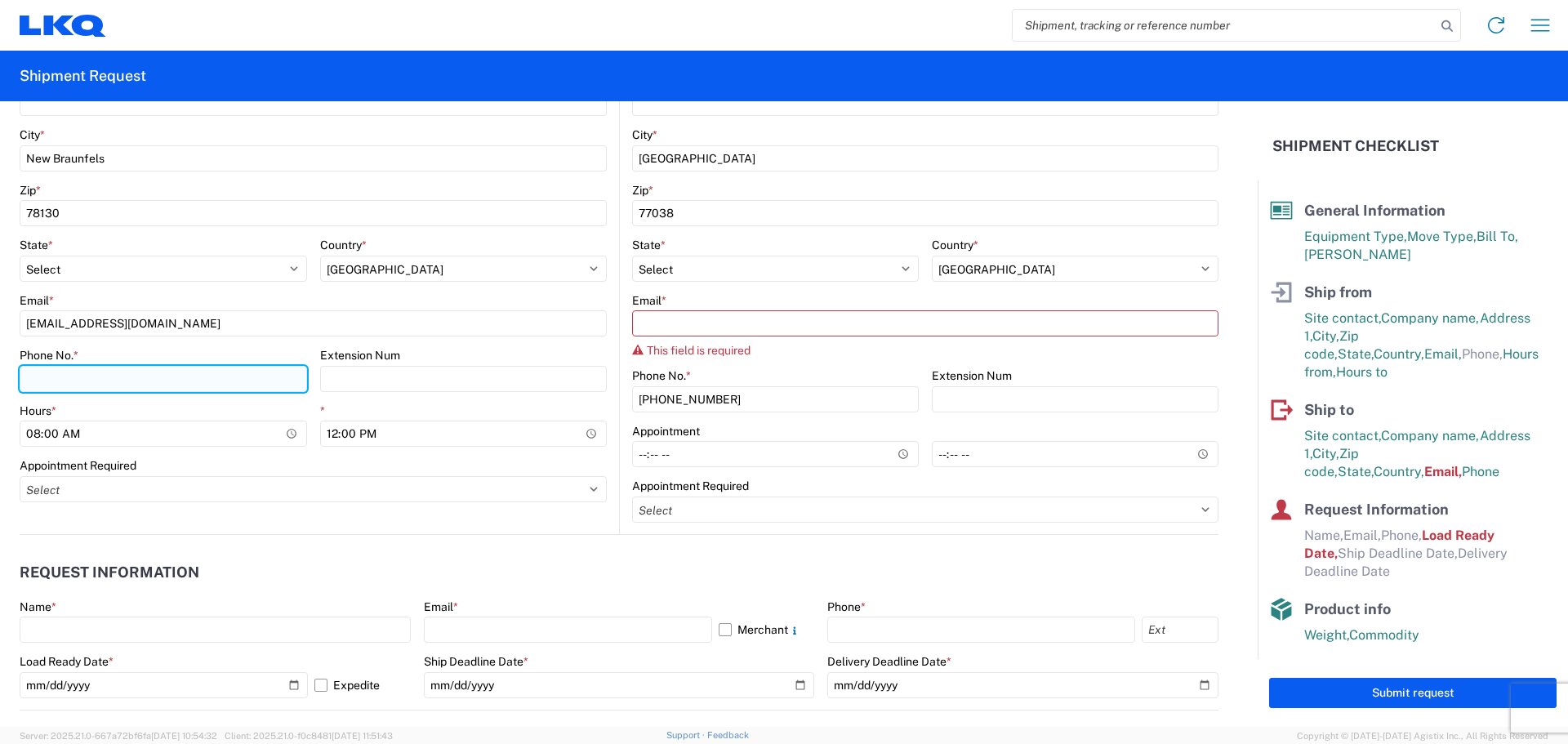
click at [116, 381] on input "Phone No. *" at bounding box center [163, 379] width 287 height 26
type input "[PHONE_NUMBER]"
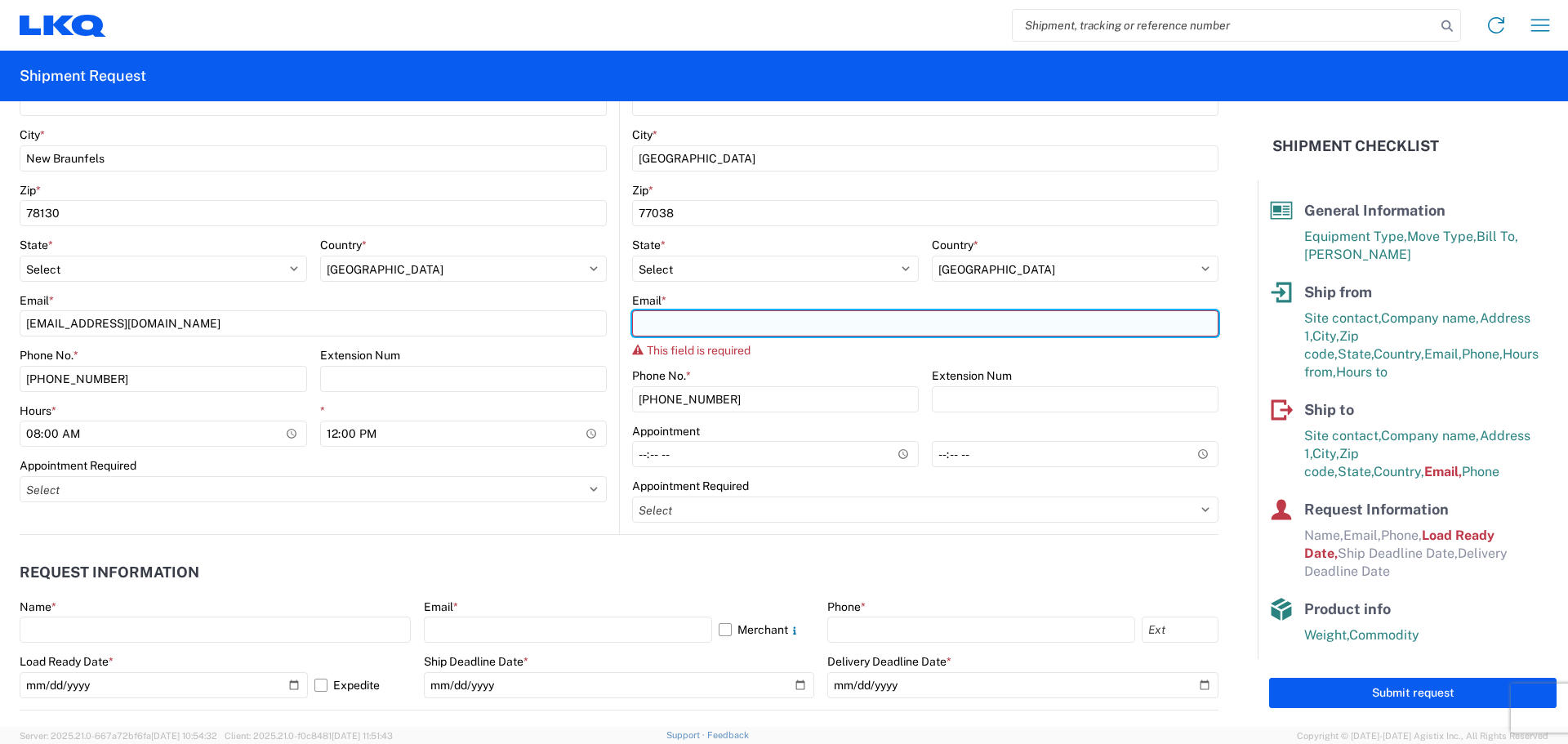
paste input "[EMAIL_ADDRESS][DOMAIN_NAME]"
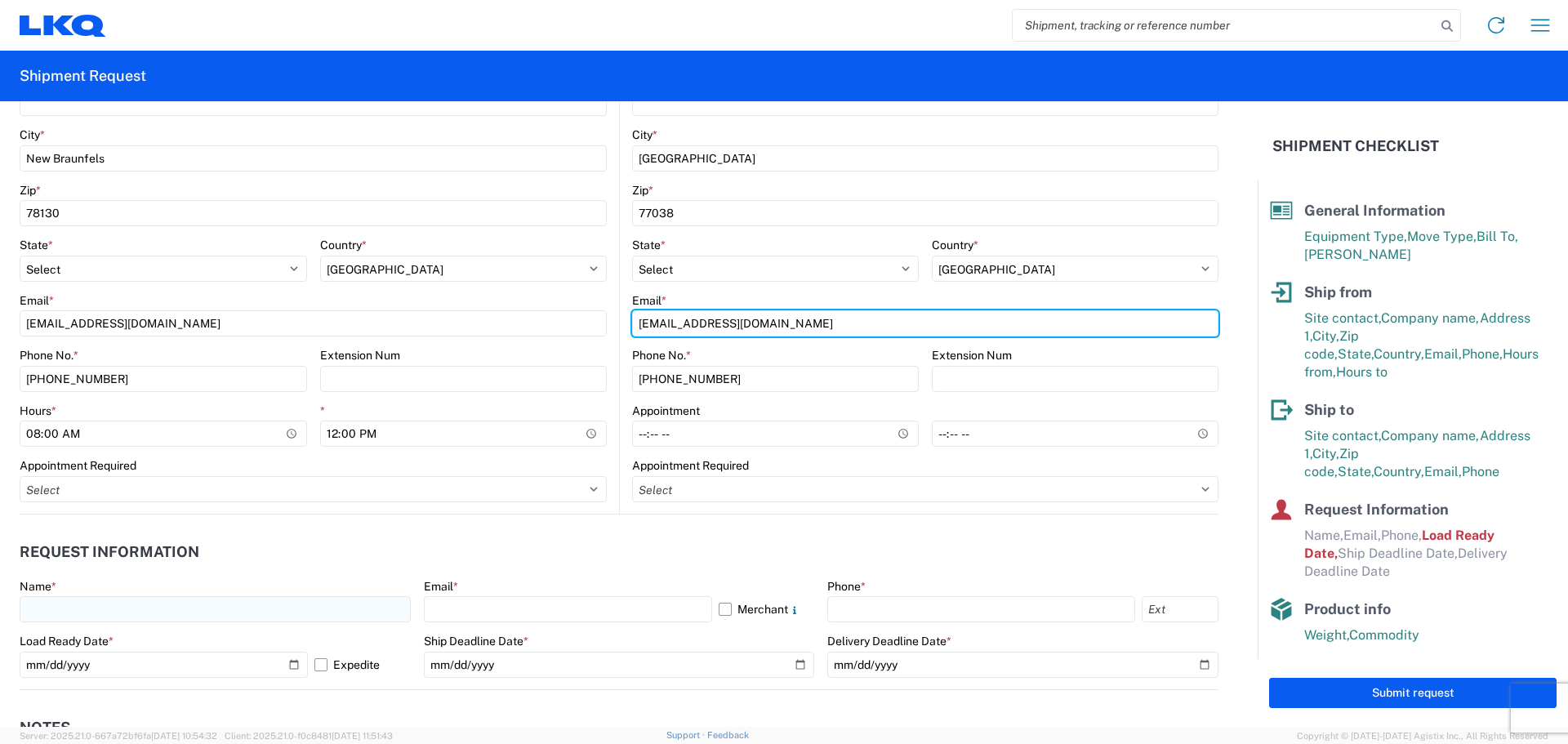
type input "[EMAIL_ADDRESS][DOMAIN_NAME]"
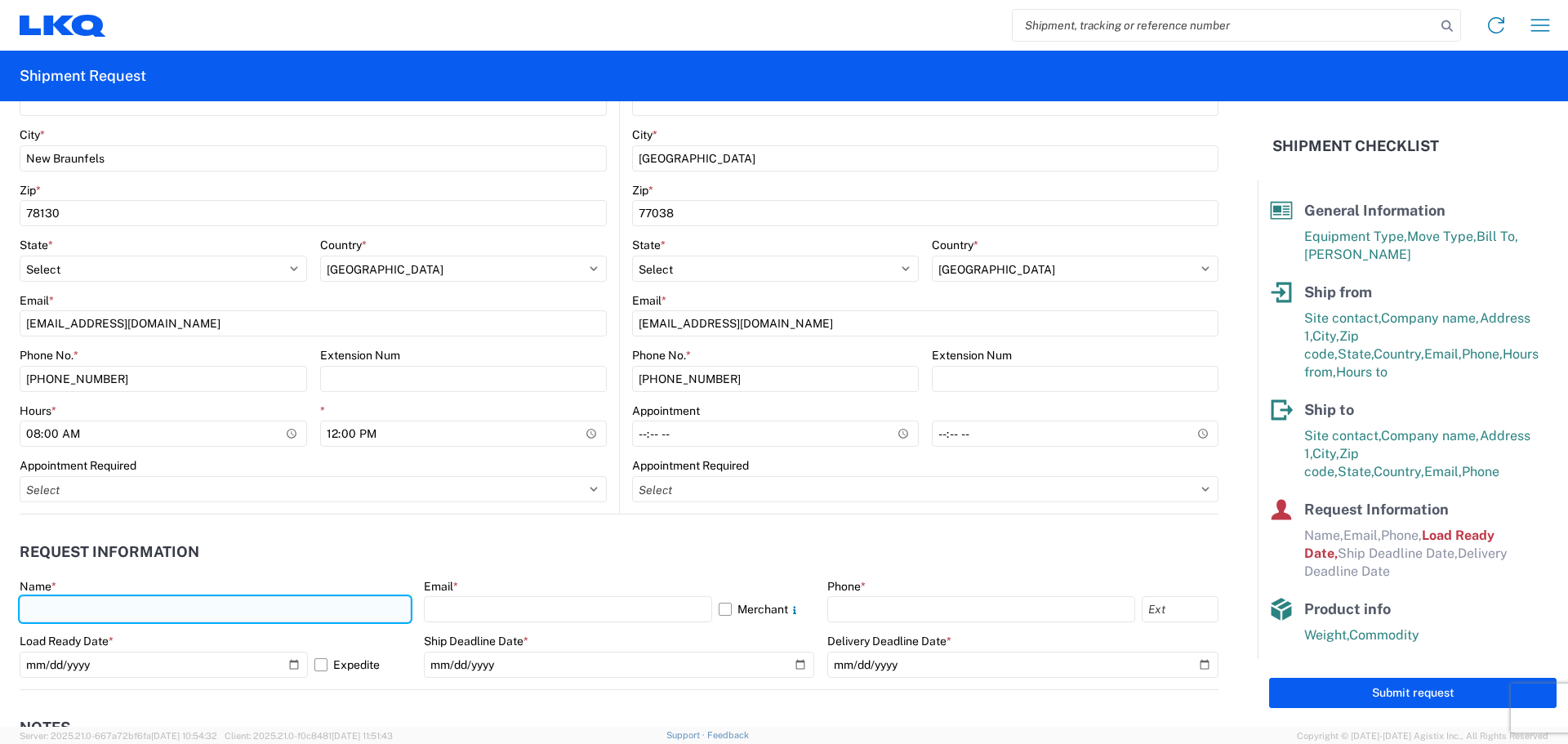
click at [150, 609] on input "text" at bounding box center [215, 609] width 391 height 26
type input "[PERSON_NAME]"
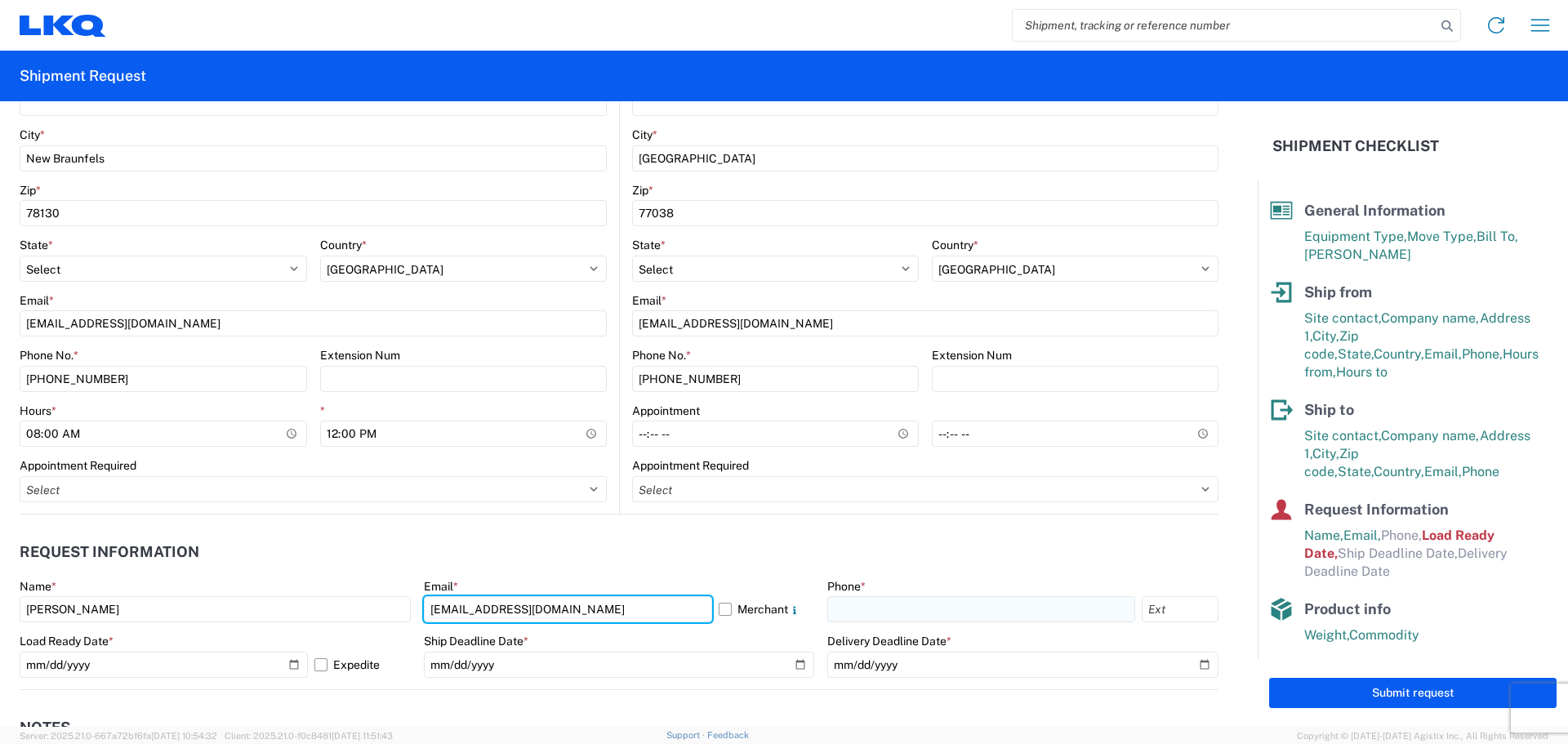
type input "[EMAIL_ADDRESS][DOMAIN_NAME]"
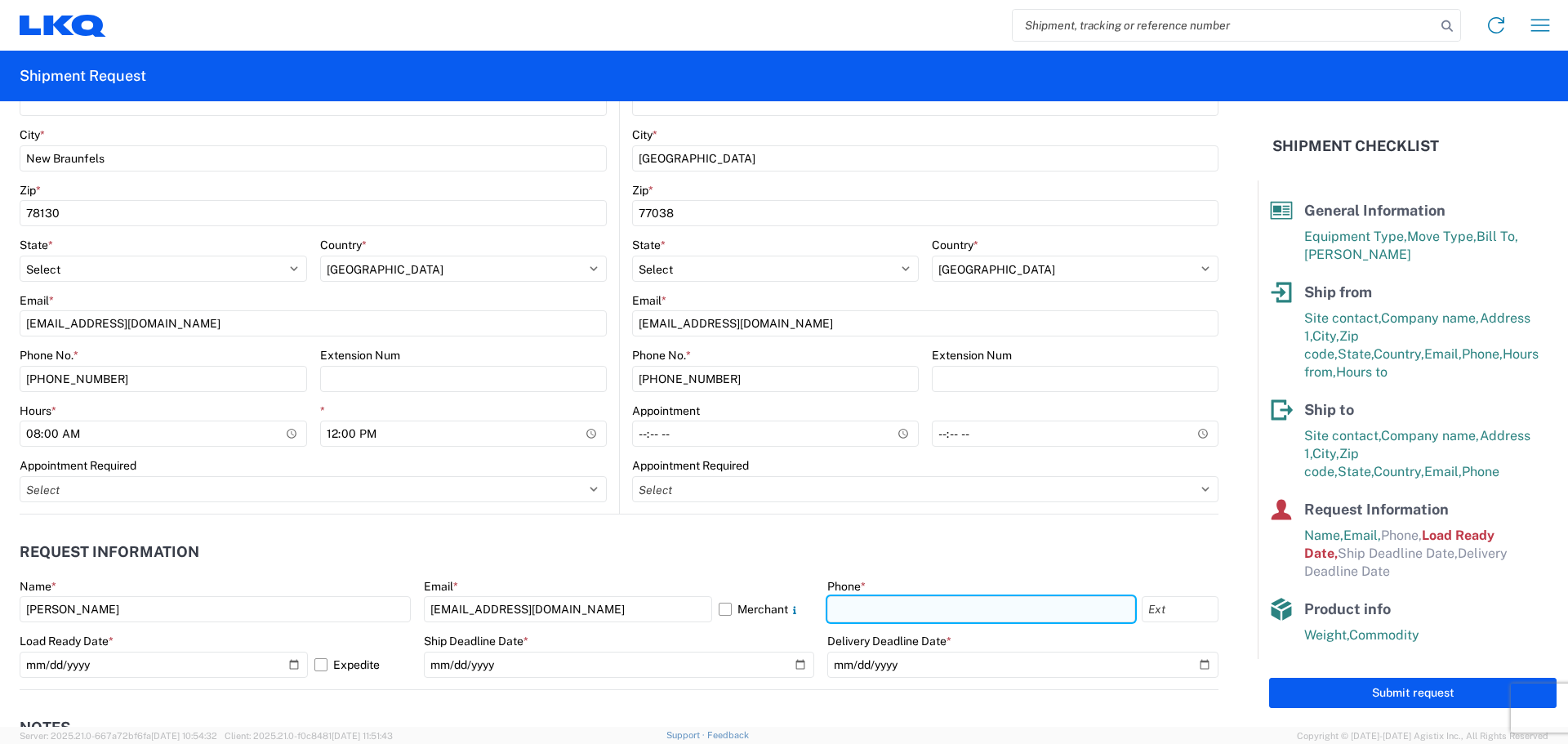
click at [839, 609] on input "text" at bounding box center [980, 609] width 308 height 26
type input "[PHONE_NUMBER]"
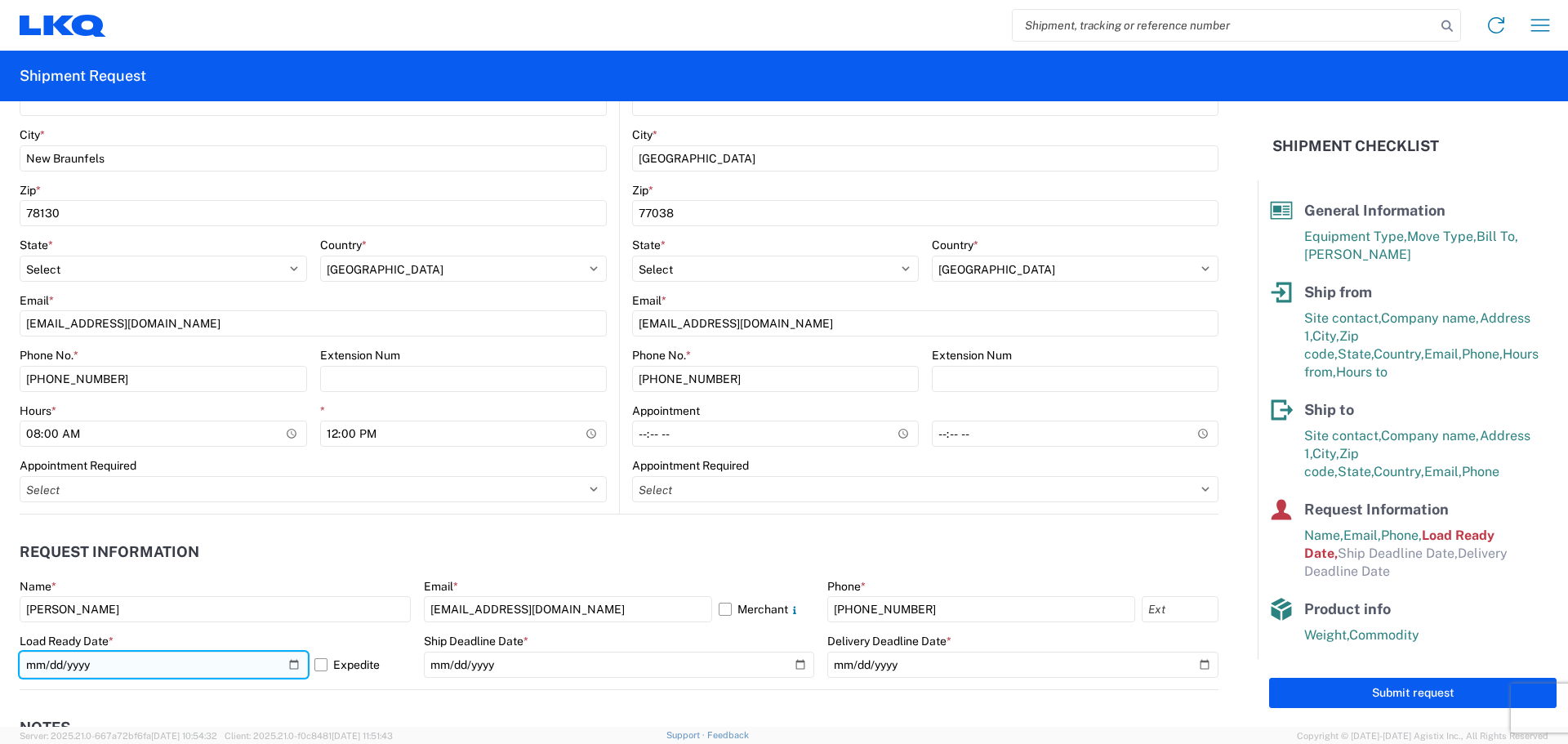
click at [181, 660] on input "[DATE]" at bounding box center [163, 666] width 288 height 26
click at [288, 660] on input "[DATE]" at bounding box center [163, 666] width 288 height 26
type input "[DATE]"
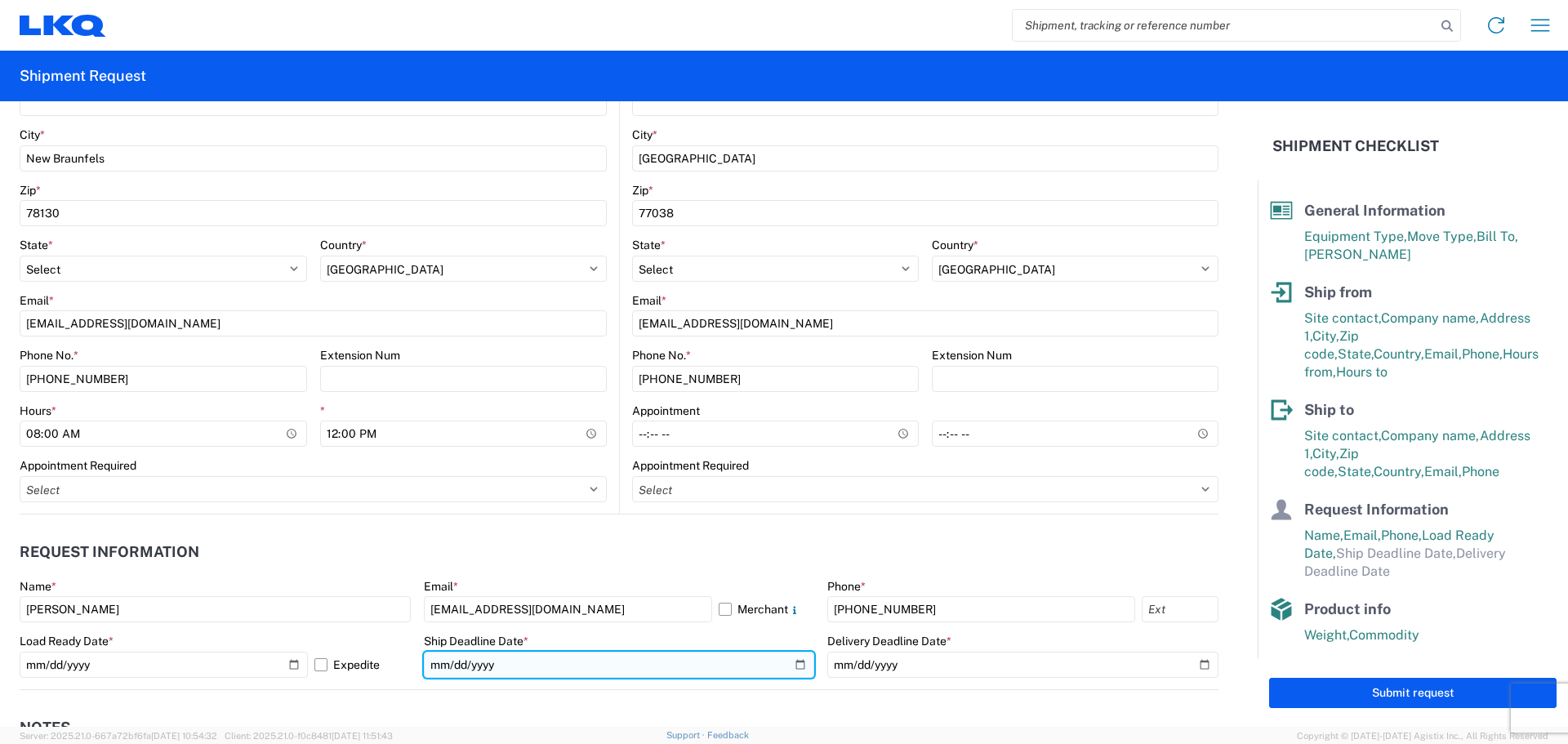
click at [792, 663] on input "date" at bounding box center [619, 666] width 391 height 26
type input "[DATE]"
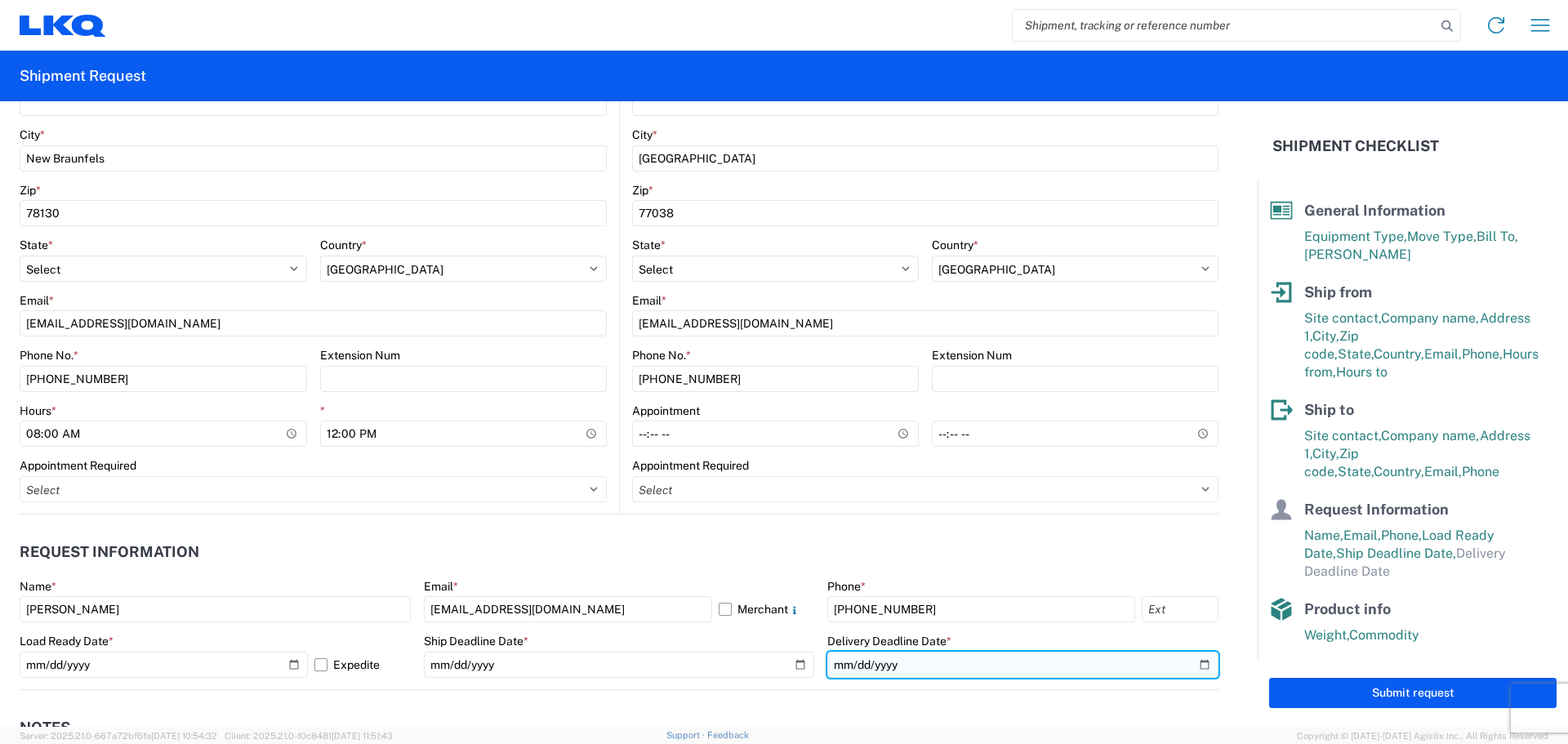
click at [1193, 669] on input "date" at bounding box center [1023, 666] width 391 height 26
type input "[DATE]"
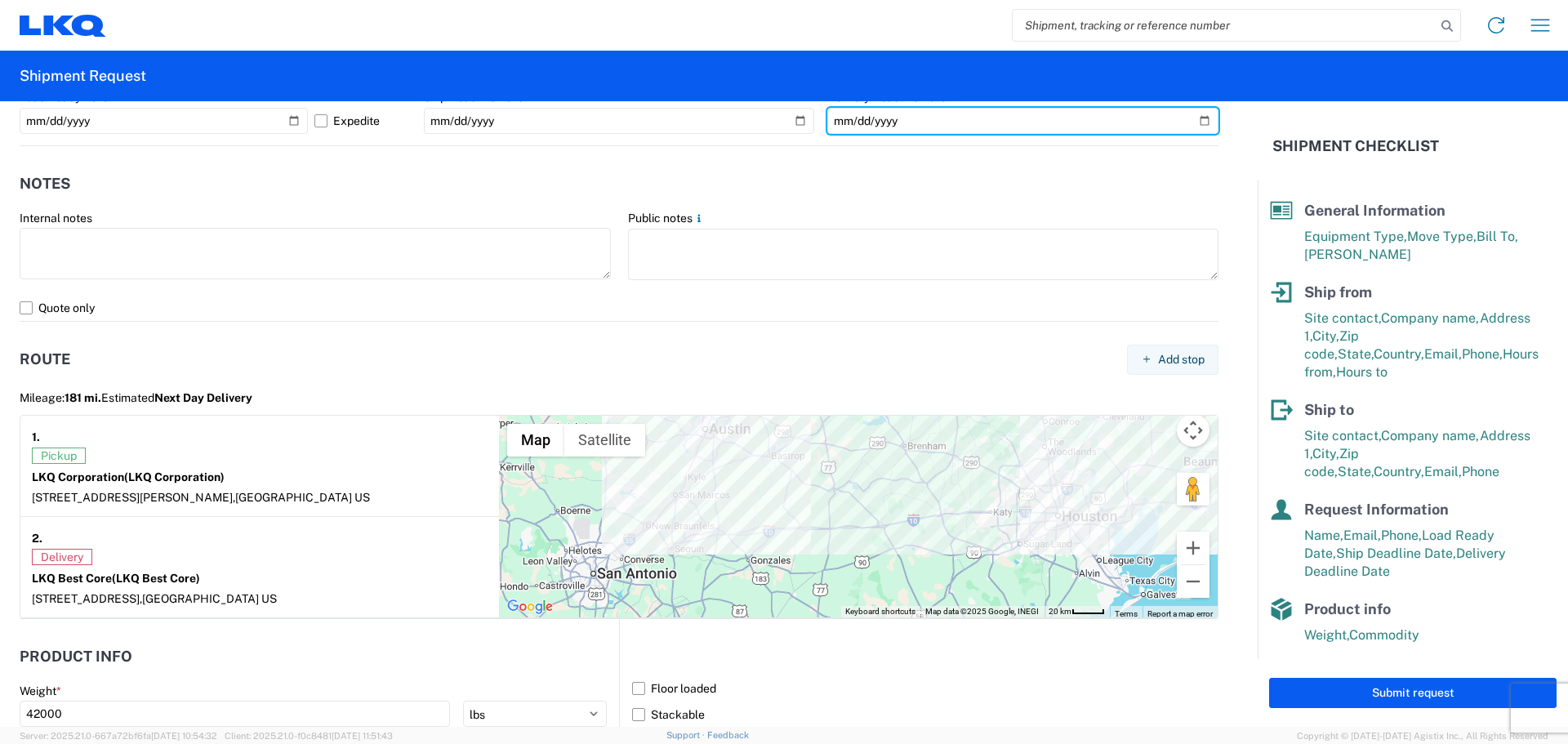
scroll to position [1362, 0]
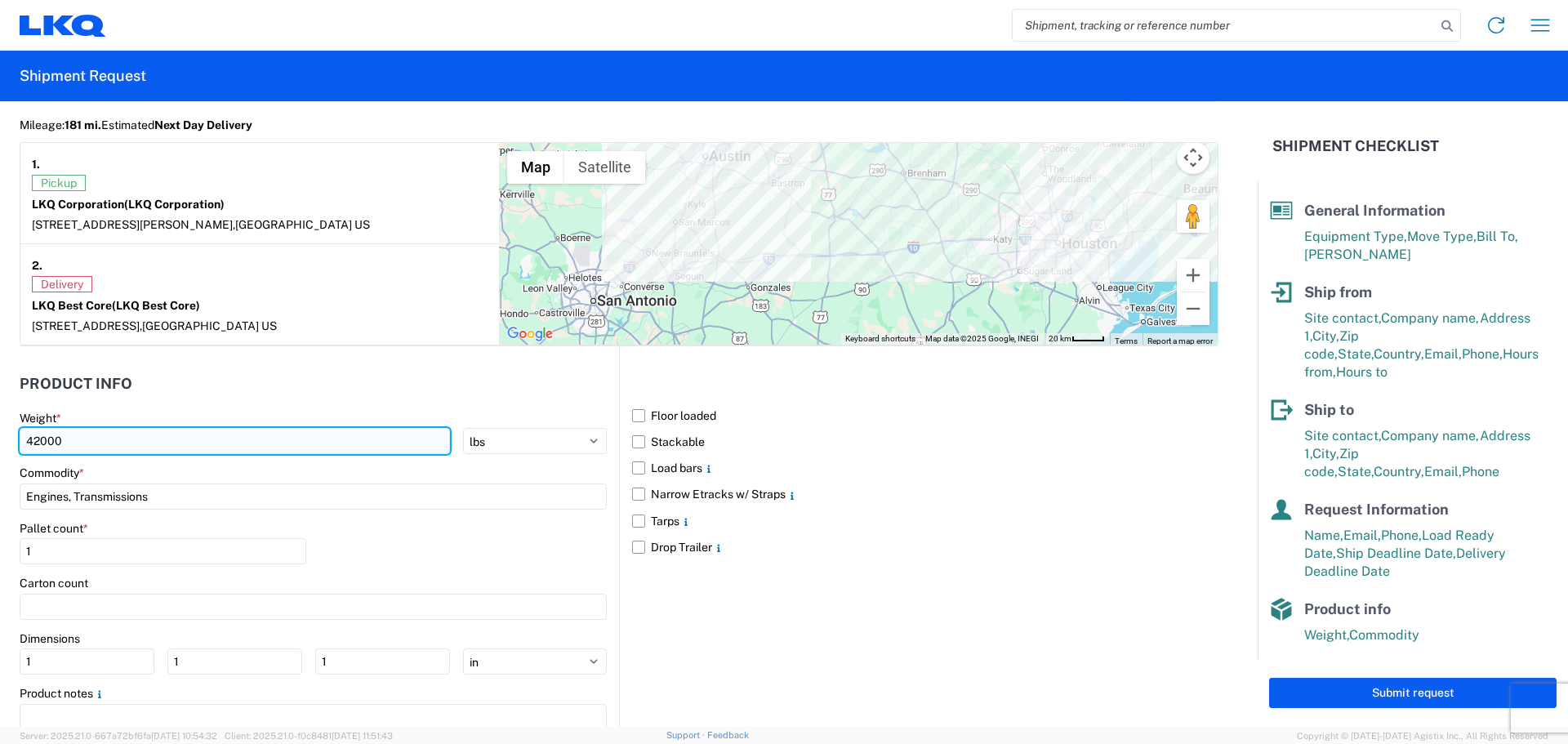
click at [192, 448] on input "42000" at bounding box center [234, 441] width 430 height 26
type input "4"
type input "34206"
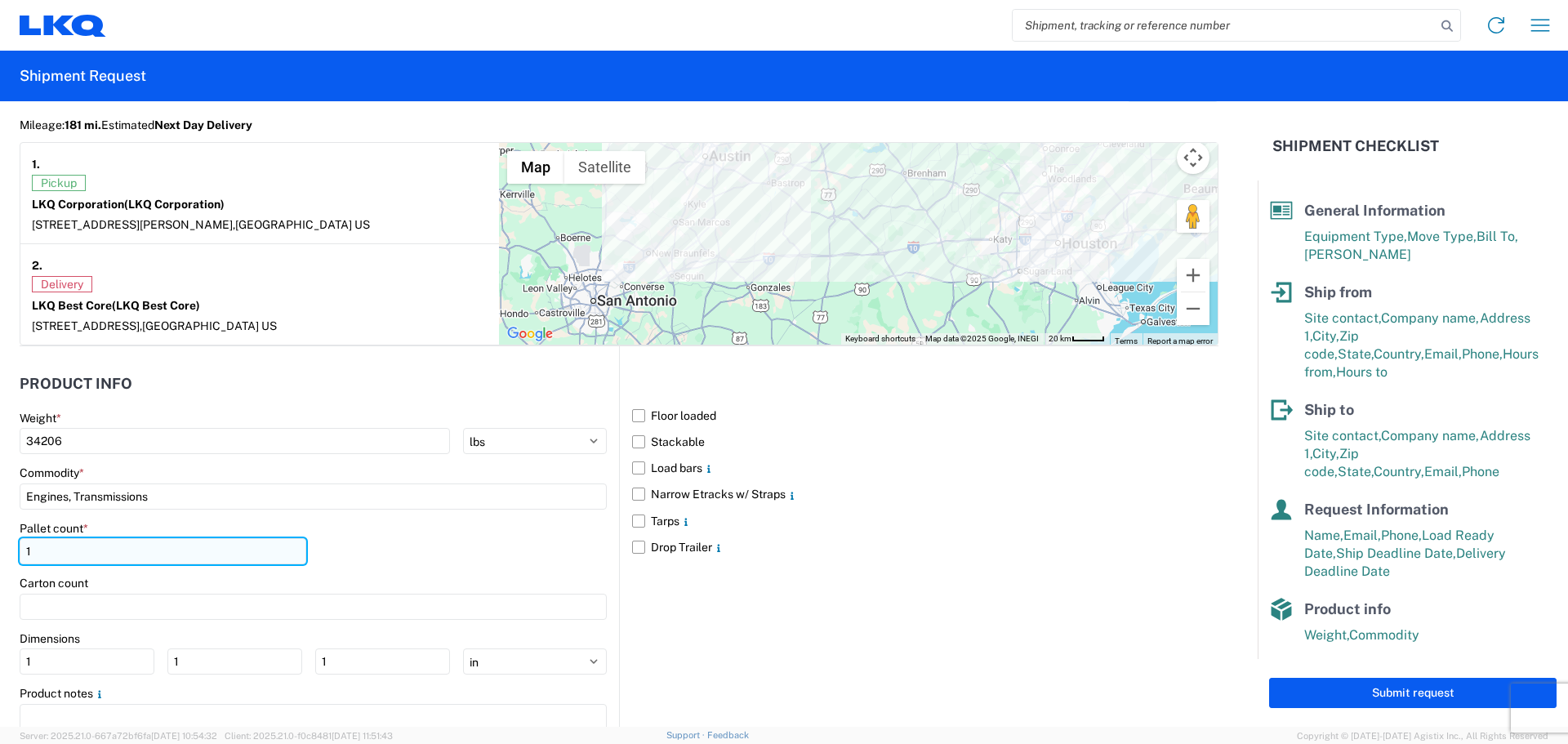
click at [98, 549] on input "1" at bounding box center [163, 552] width 286 height 26
type input "30"
click at [636, 415] on label "Floor loaded" at bounding box center [925, 416] width 586 height 26
click at [0, 0] on input "Floor loaded" at bounding box center [0, 0] width 0 height 0
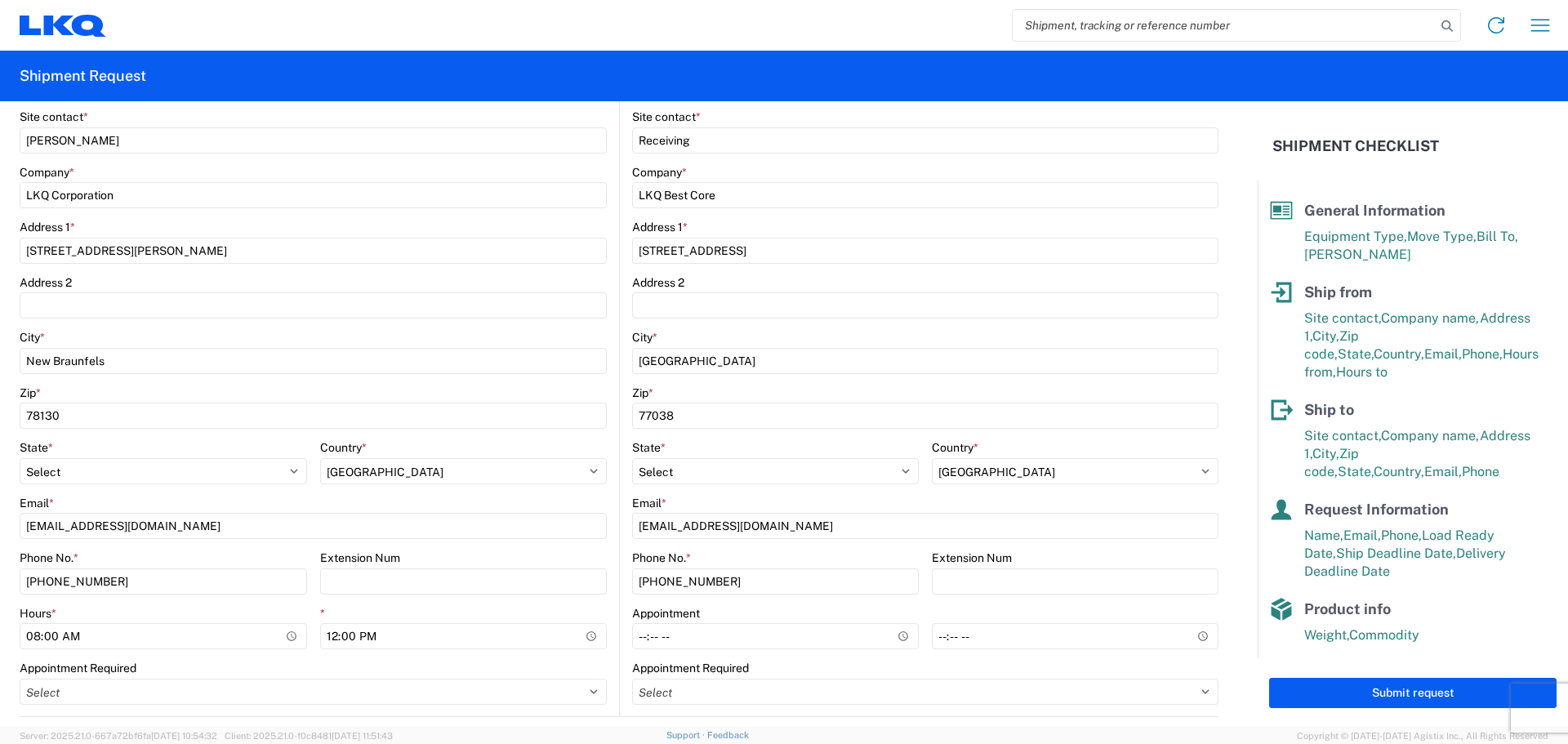
scroll to position [84, 0]
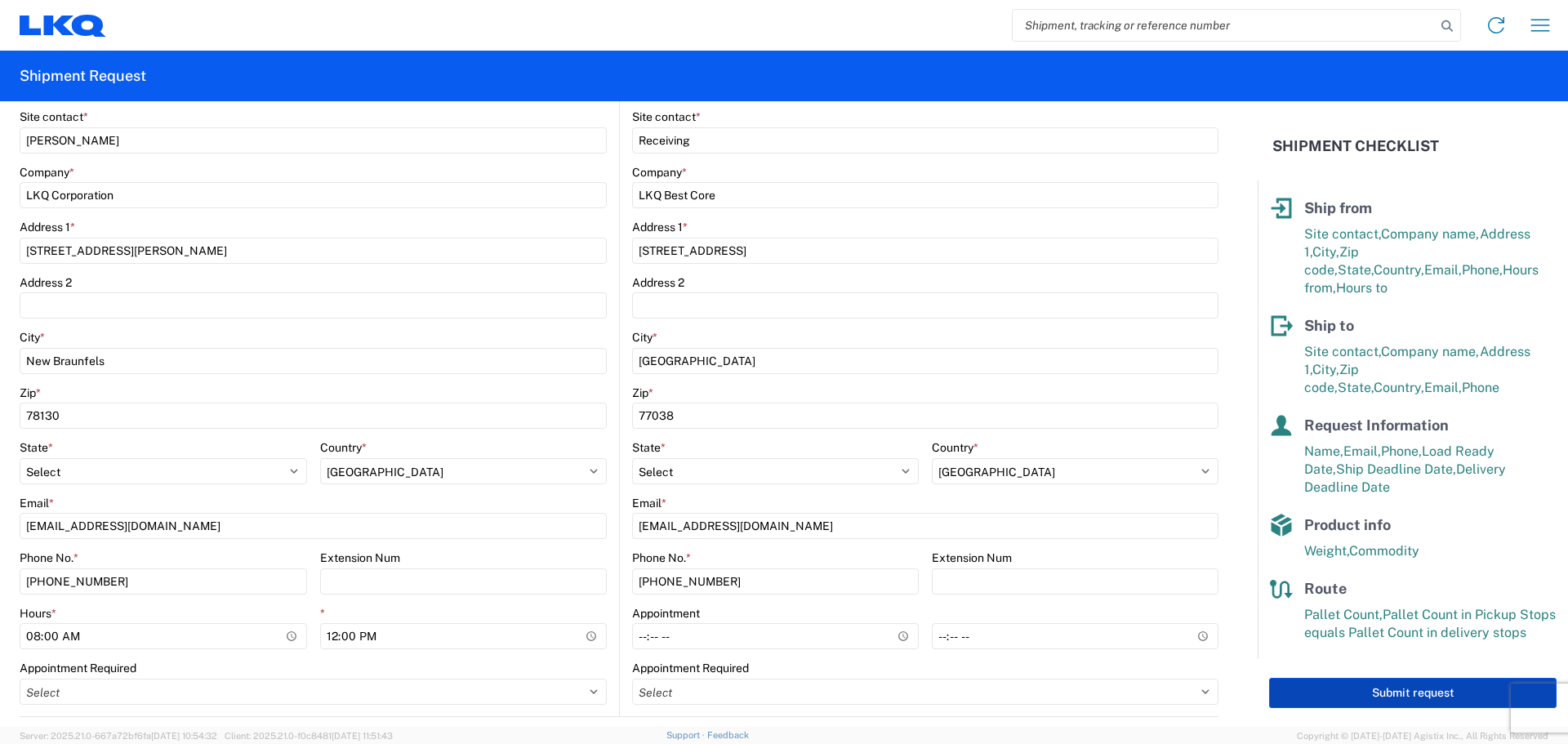
click at [1434, 691] on button "Submit request" at bounding box center [1413, 693] width 287 height 31
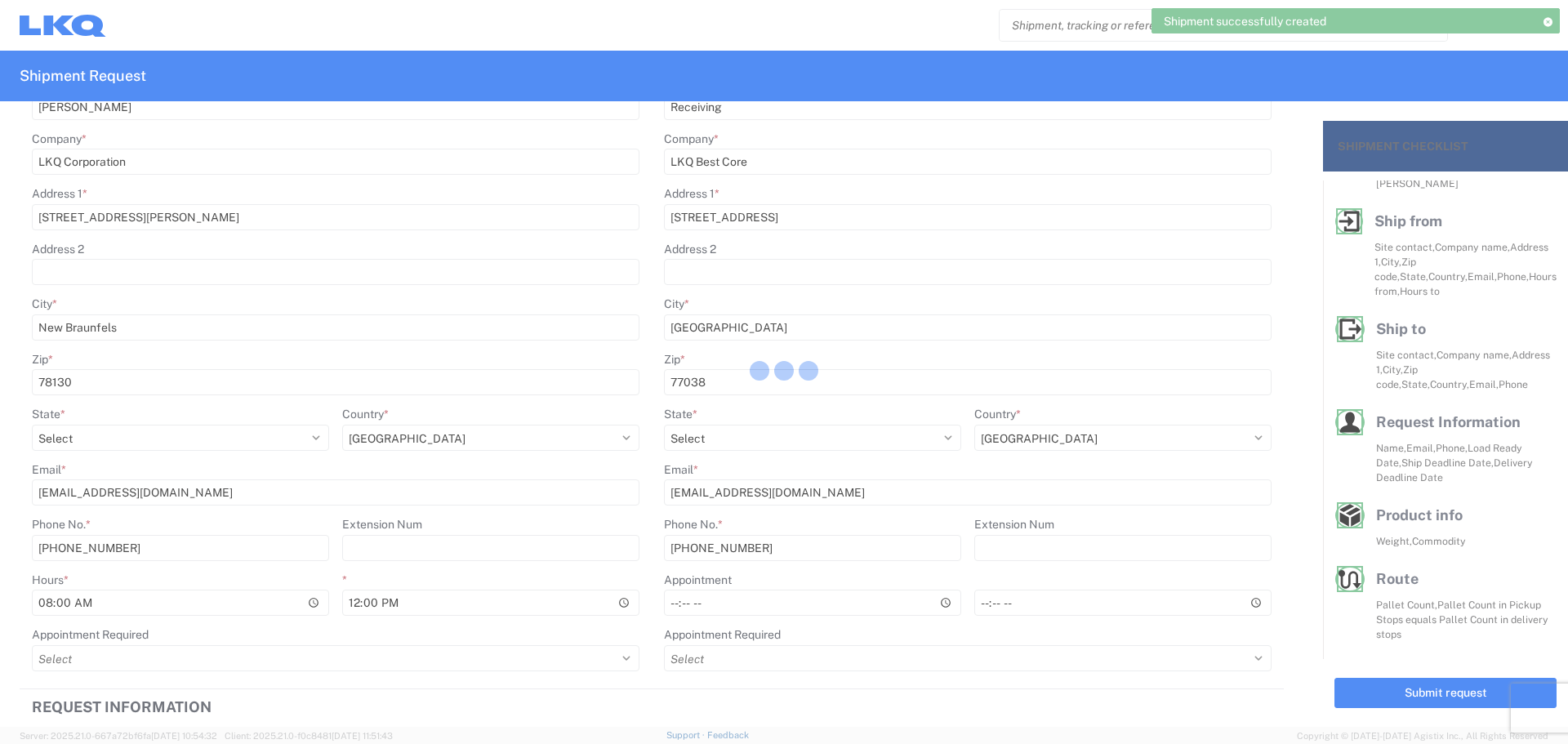
scroll to position [69, 0]
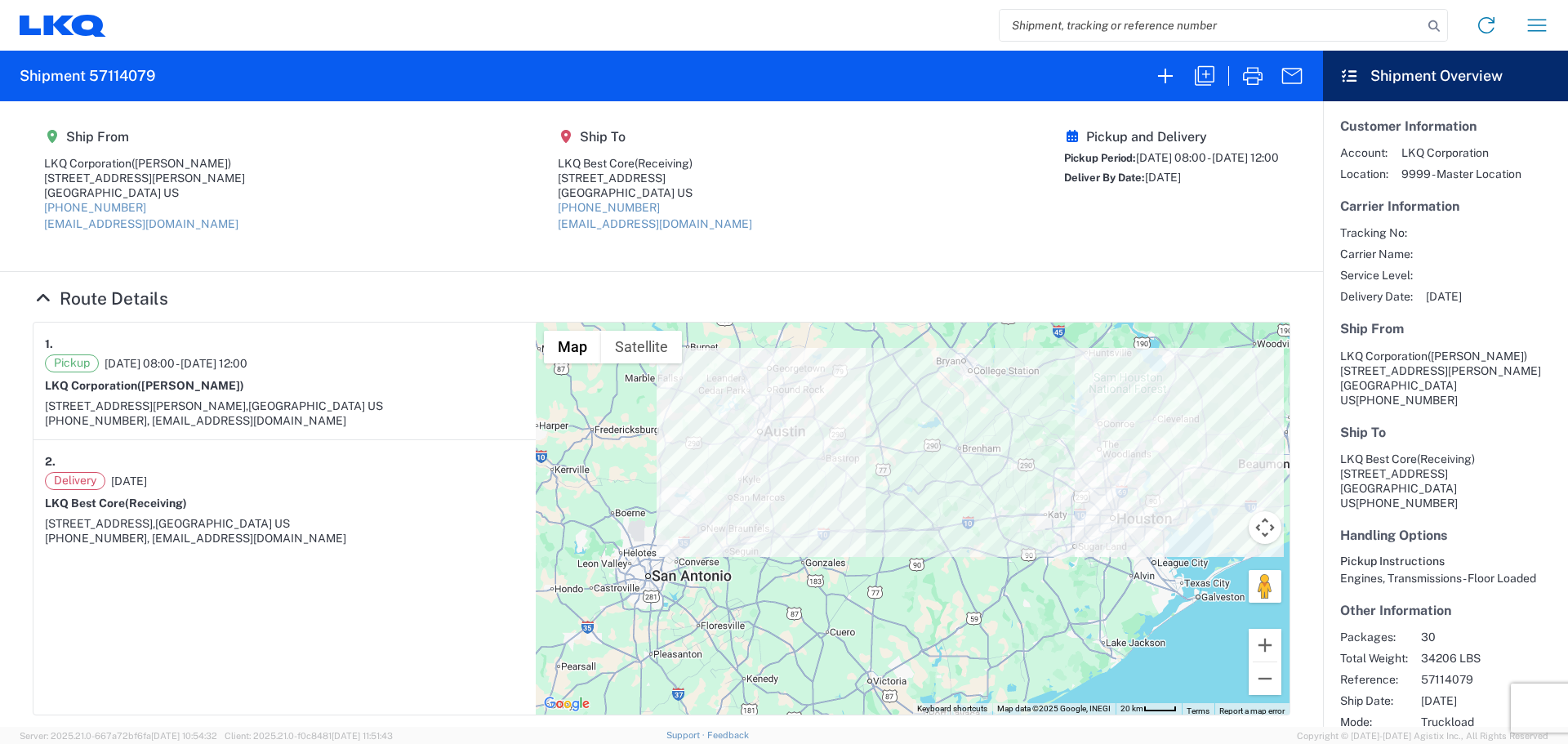
drag, startPoint x: 33, startPoint y: 17, endPoint x: 42, endPoint y: 17, distance: 9.0
click at [33, 17] on icon at bounding box center [63, 26] width 87 height 22
